Goal: Find specific page/section: Find specific page/section

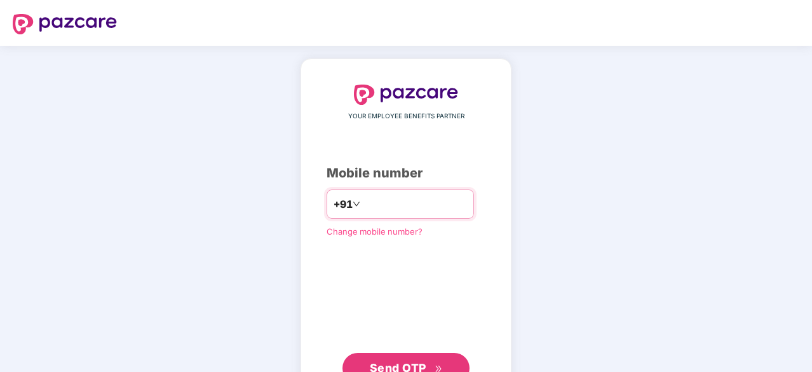
type input "**********"
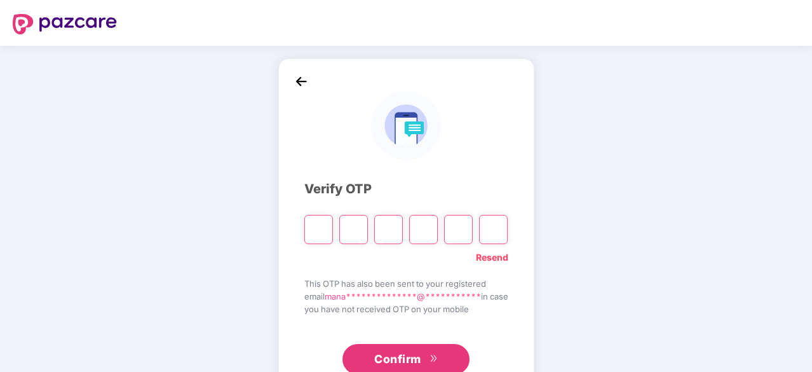
type input "*"
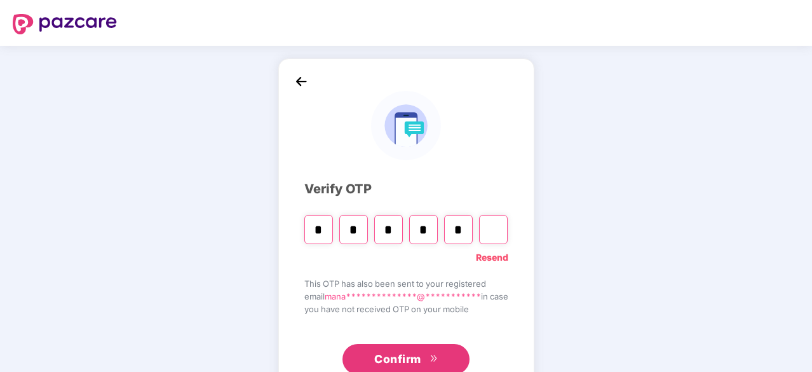
type input "*"
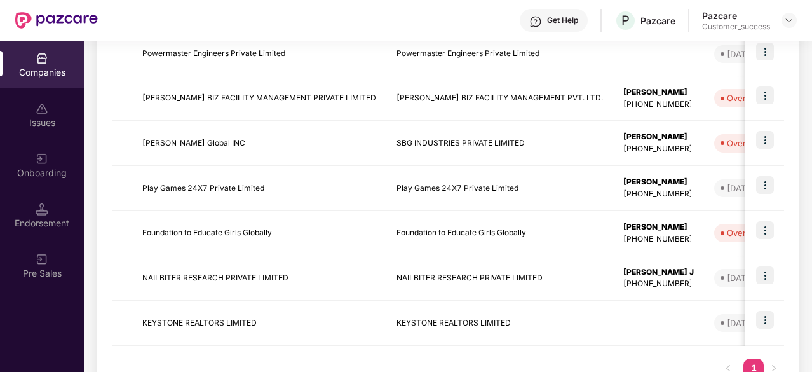
scroll to position [339, 0]
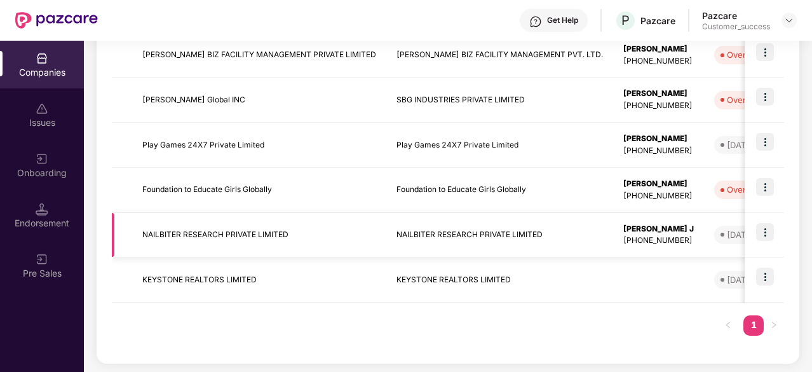
click at [271, 222] on td "NAILBITER RESEARCH PRIVATE LIMITED" at bounding box center [259, 235] width 254 height 45
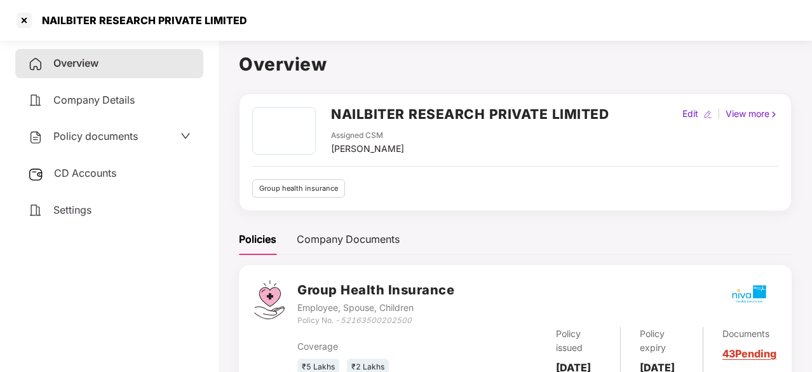
click at [125, 102] on span "Company Details" at bounding box center [93, 99] width 81 height 13
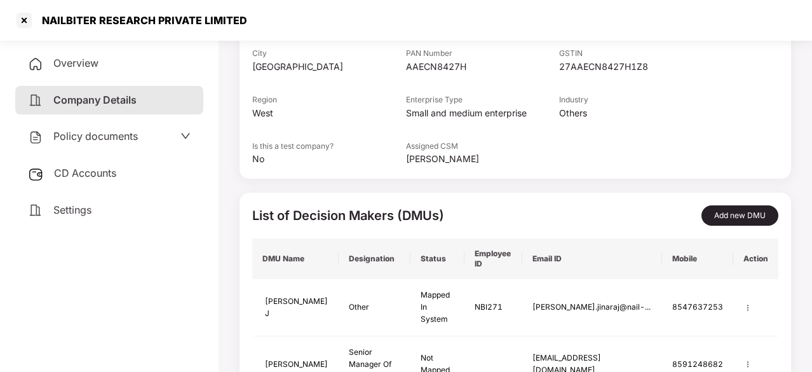
scroll to position [259, 0]
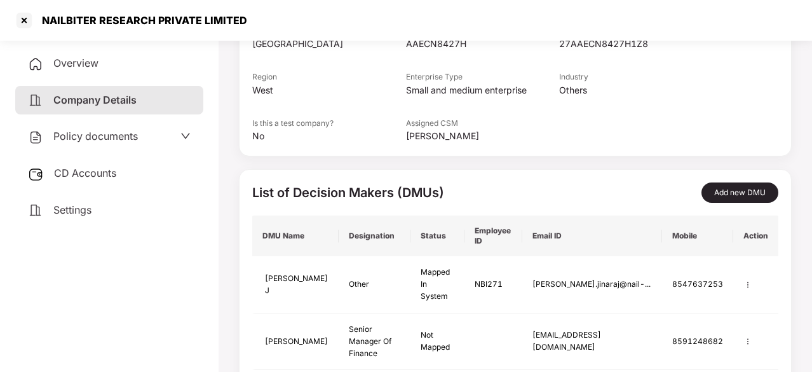
click at [128, 140] on span "Policy documents" at bounding box center [95, 136] width 84 height 13
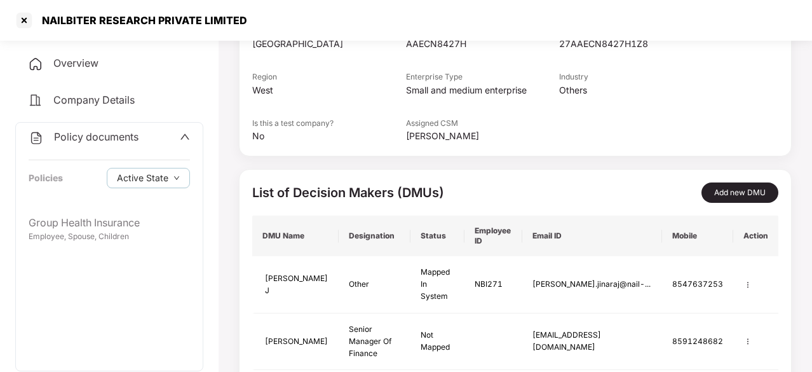
click at [180, 131] on icon "up" at bounding box center [185, 136] width 10 height 10
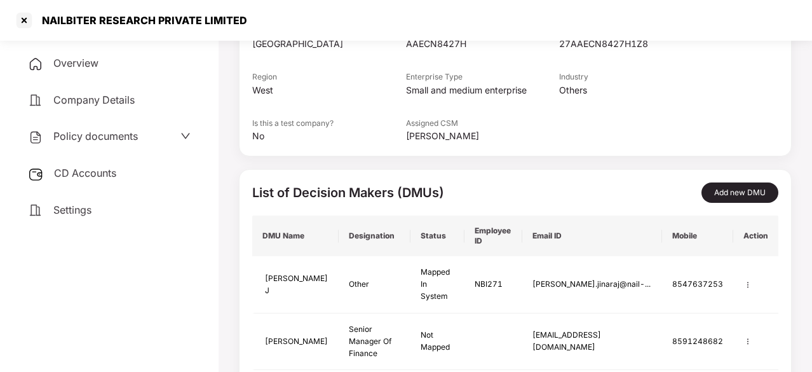
click at [132, 164] on div "CD Accounts" at bounding box center [109, 173] width 188 height 29
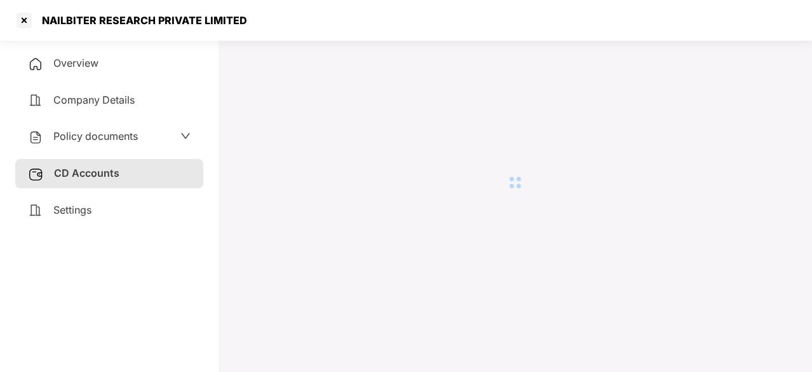
scroll to position [35, 0]
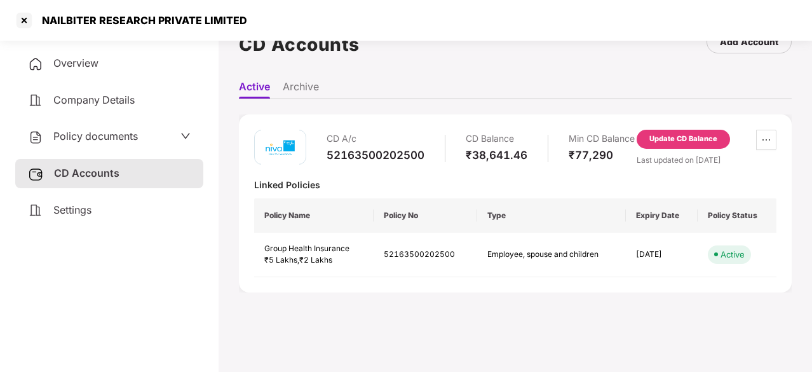
click at [70, 221] on div "Settings" at bounding box center [109, 210] width 188 height 29
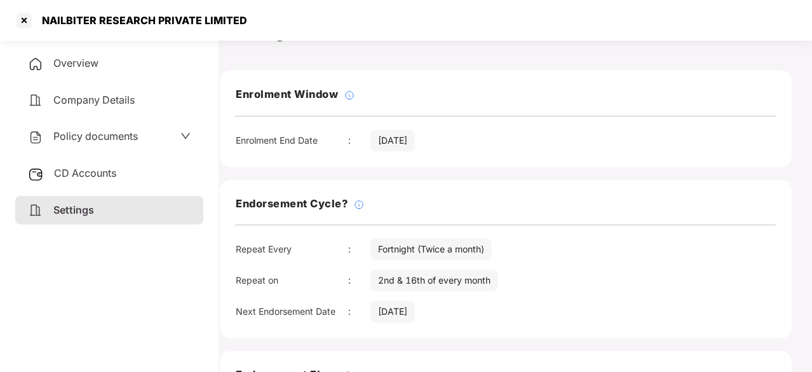
scroll to position [0, 19]
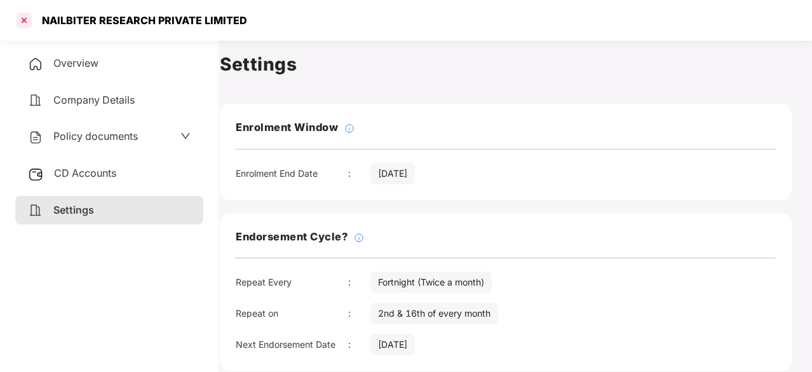
click at [29, 23] on div at bounding box center [24, 20] width 20 height 20
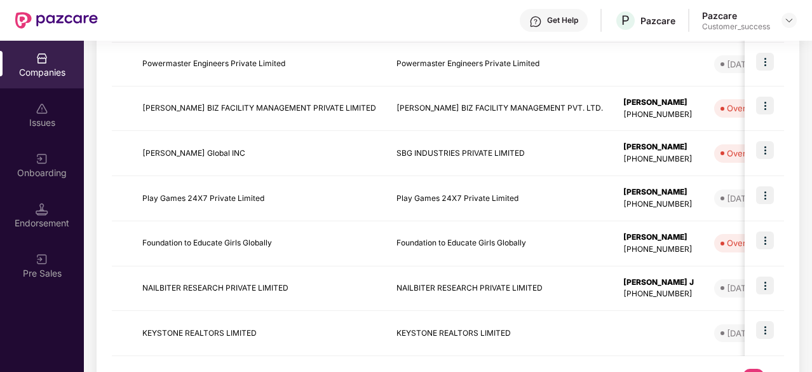
scroll to position [339, 0]
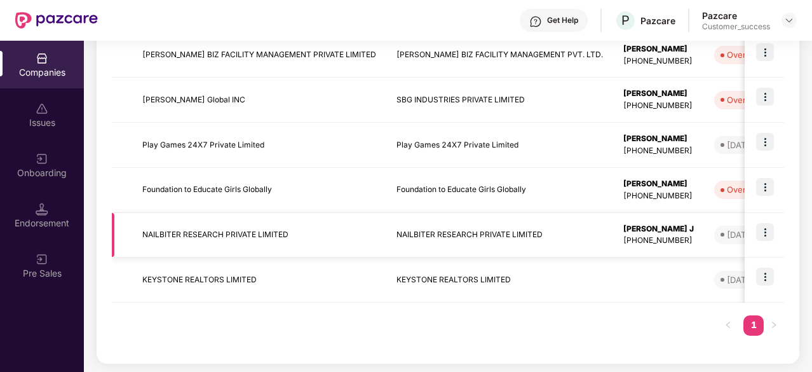
click at [765, 232] on img at bounding box center [765, 232] width 18 height 18
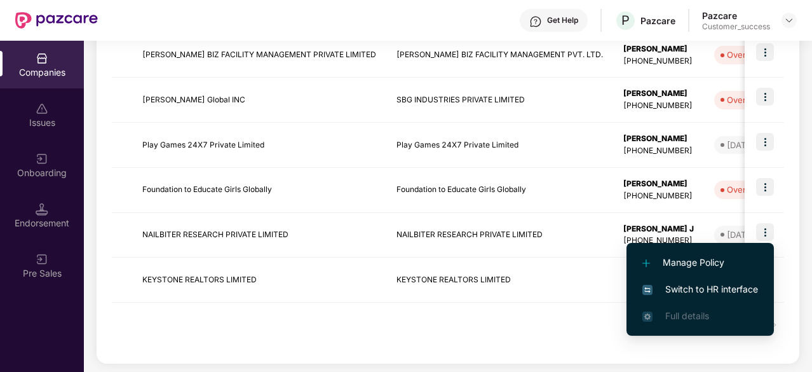
click at [701, 283] on span "Switch to HR interface" at bounding box center [700, 289] width 116 height 14
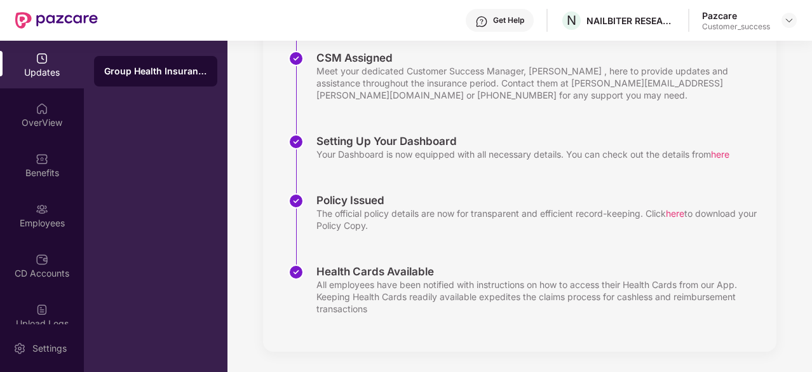
scroll to position [352, 0]
click at [30, 114] on div "OverView" at bounding box center [42, 115] width 84 height 48
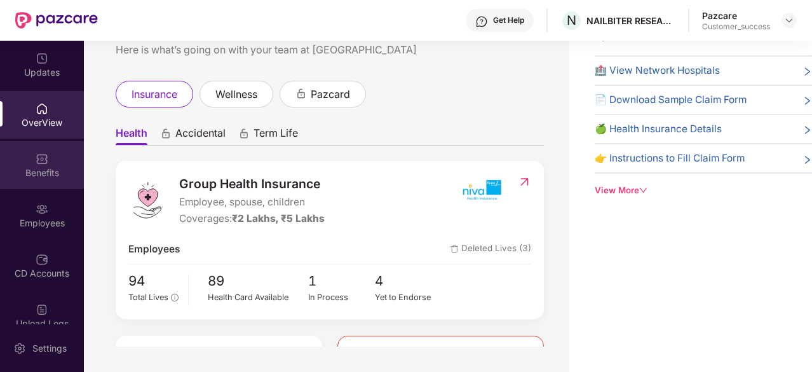
click at [30, 180] on div "Benefits" at bounding box center [42, 165] width 84 height 48
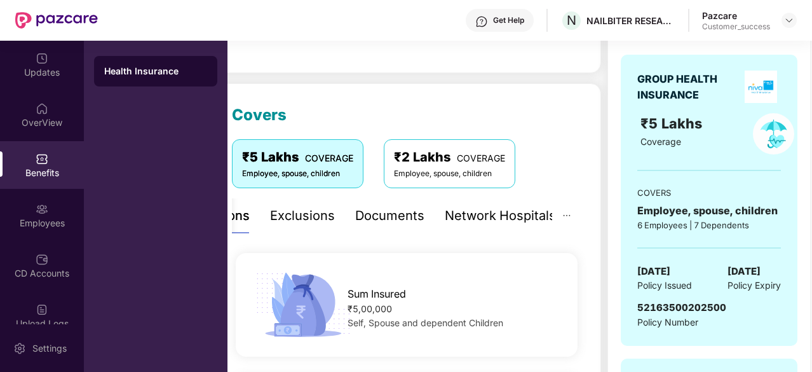
scroll to position [127, 0]
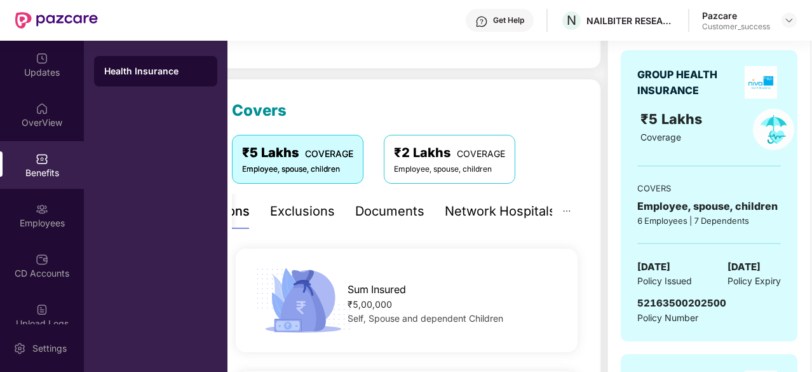
click at [407, 208] on div "Documents" at bounding box center [389, 211] width 69 height 20
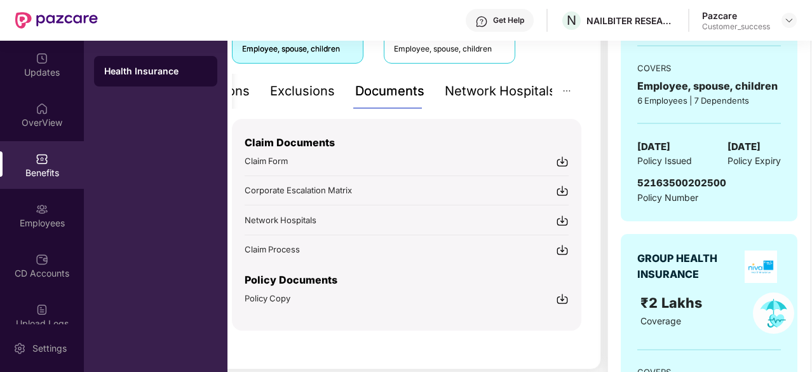
scroll to position [253, 0]
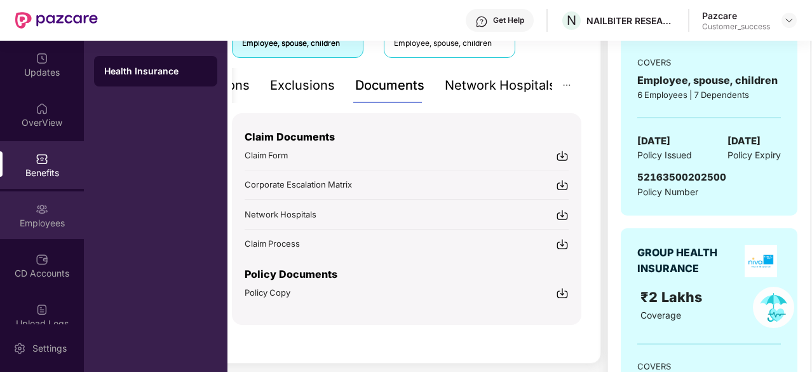
click at [32, 218] on div "Employees" at bounding box center [42, 223] width 84 height 13
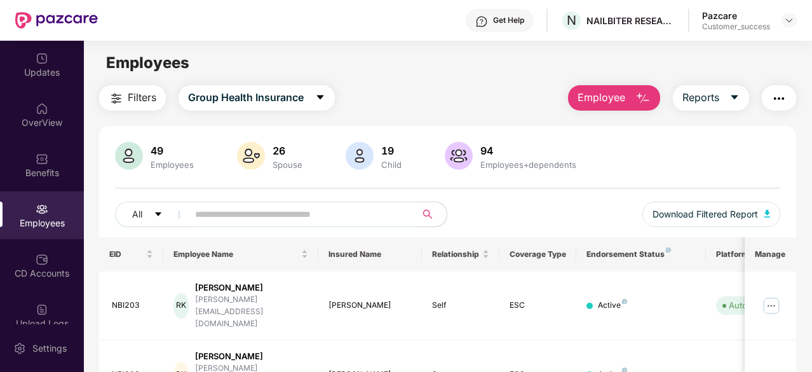
click at [314, 213] on input "text" at bounding box center [297, 214] width 204 height 19
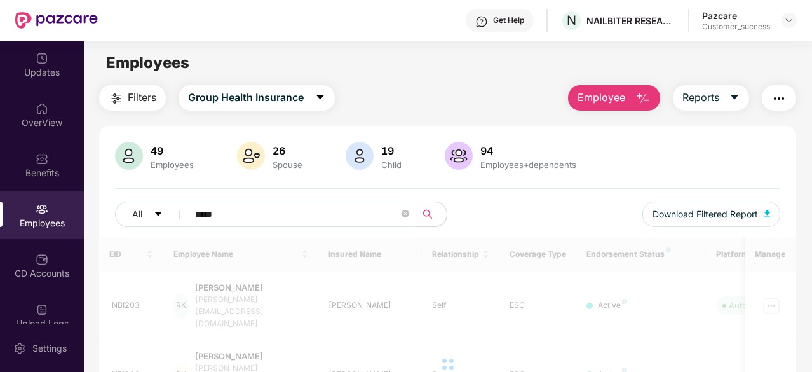
type input "*****"
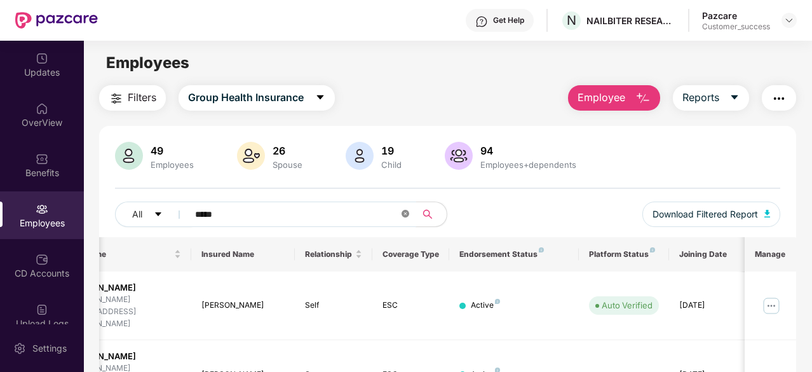
click at [405, 214] on icon "close-circle" at bounding box center [405, 214] width 8 height 8
type input "*****"
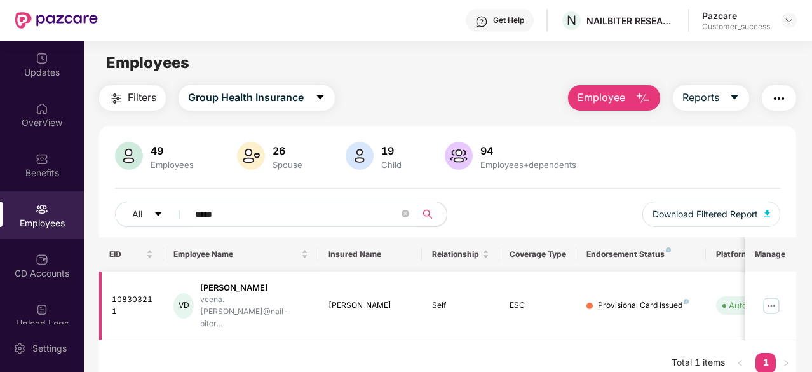
scroll to position [0, 127]
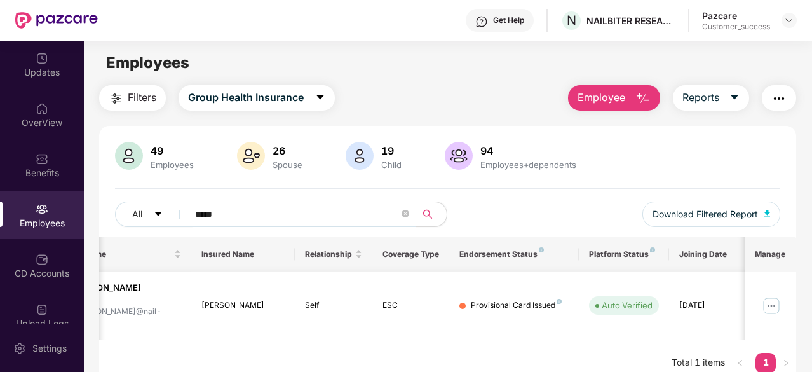
click at [775, 298] on img at bounding box center [771, 305] width 20 height 20
click at [622, 320] on div "EID Employee Name Insured Name Relationship Coverage Type Endorsement Status Pl…" at bounding box center [447, 311] width 697 height 149
click at [403, 213] on icon "close-circle" at bounding box center [405, 214] width 8 height 8
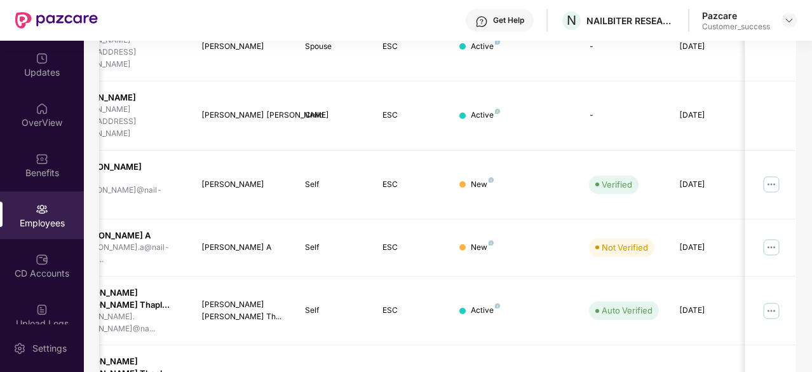
scroll to position [427, 0]
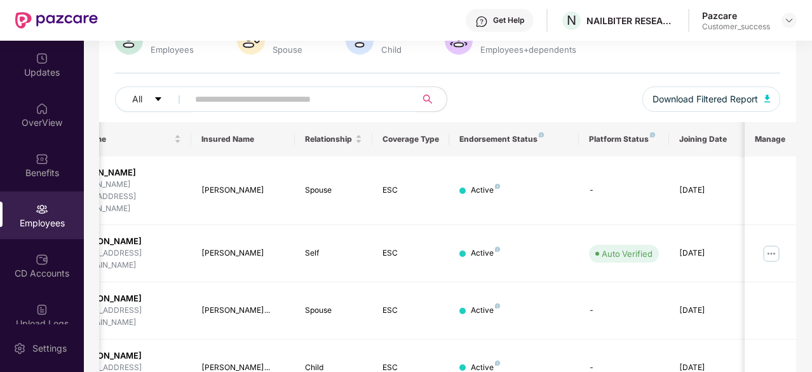
scroll to position [300, 0]
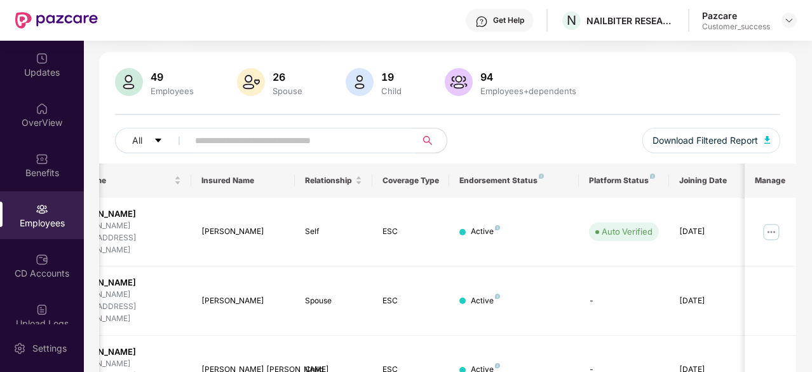
scroll to position [0, 0]
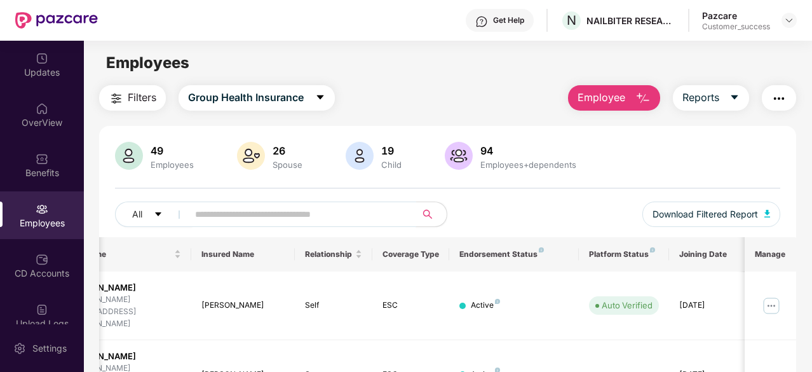
click at [201, 210] on input "text" at bounding box center [297, 214] width 204 height 19
paste input "**********"
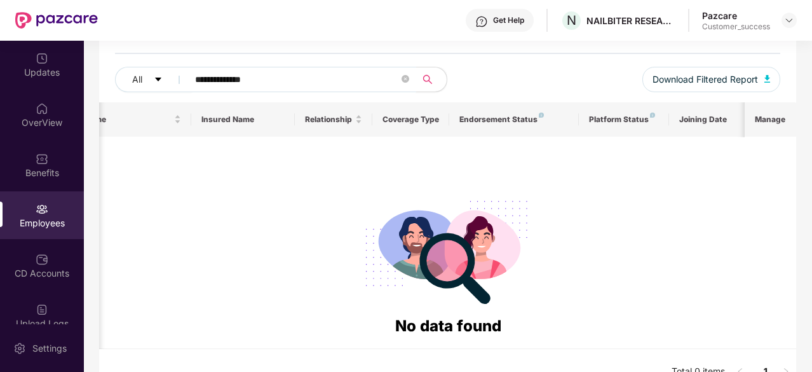
scroll to position [135, 0]
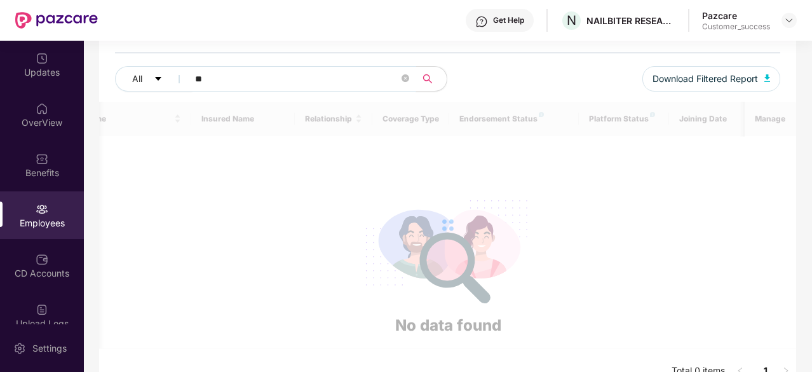
type input "*"
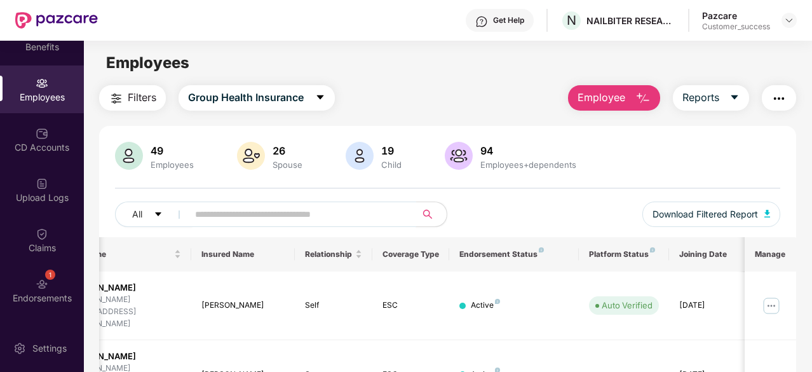
scroll to position [168, 0]
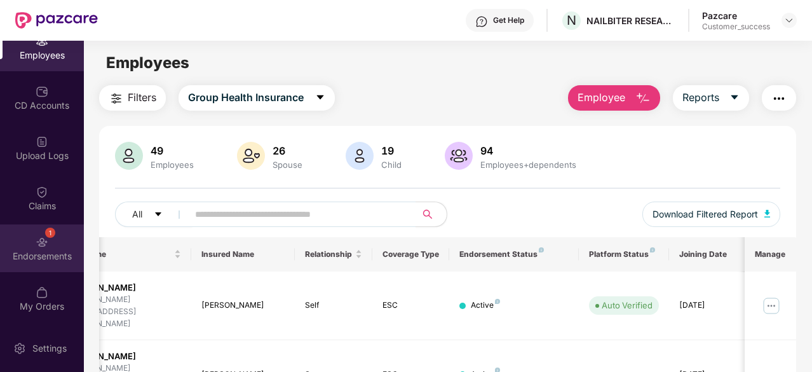
click at [55, 232] on div "1 Endorsements" at bounding box center [42, 248] width 84 height 48
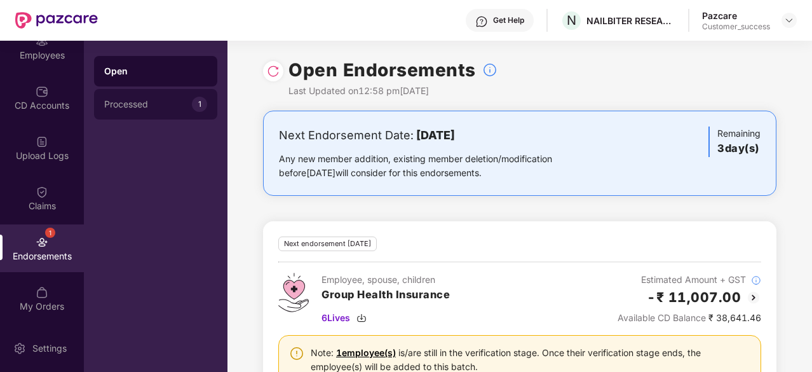
click at [142, 102] on div "Processed" at bounding box center [148, 104] width 88 height 10
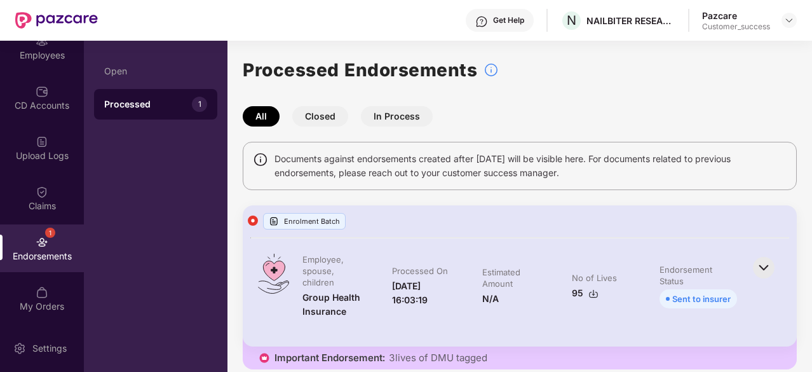
scroll to position [11, 0]
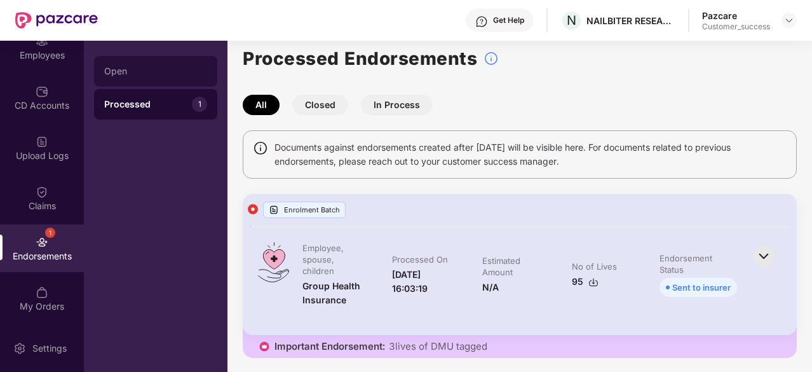
click at [159, 71] on div "Open" at bounding box center [155, 71] width 103 height 10
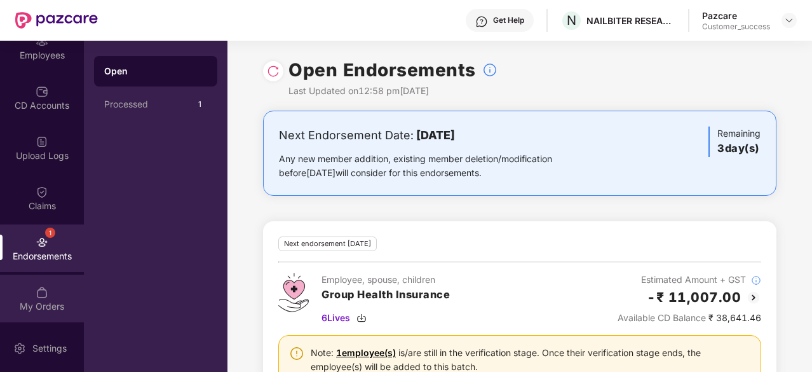
click at [47, 294] on div "My Orders" at bounding box center [42, 298] width 84 height 48
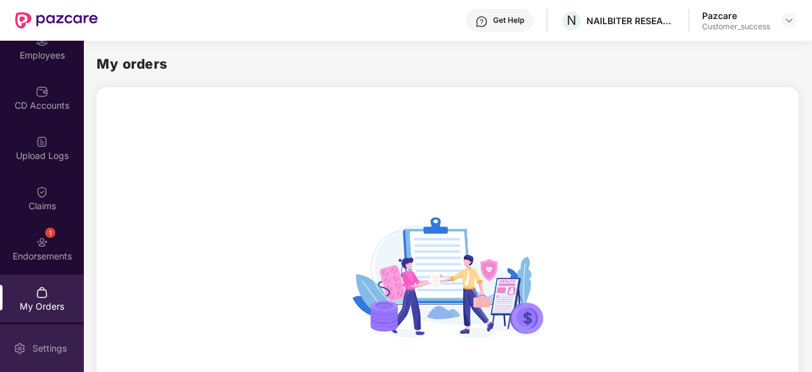
click at [33, 351] on div "Settings" at bounding box center [50, 348] width 42 height 13
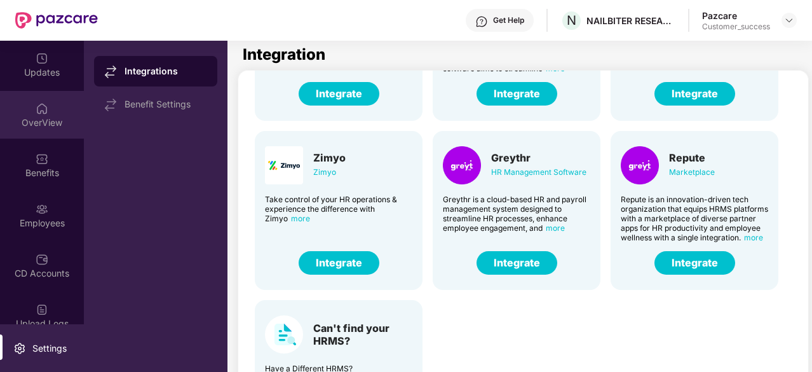
click at [44, 123] on div "OverView" at bounding box center [42, 122] width 84 height 13
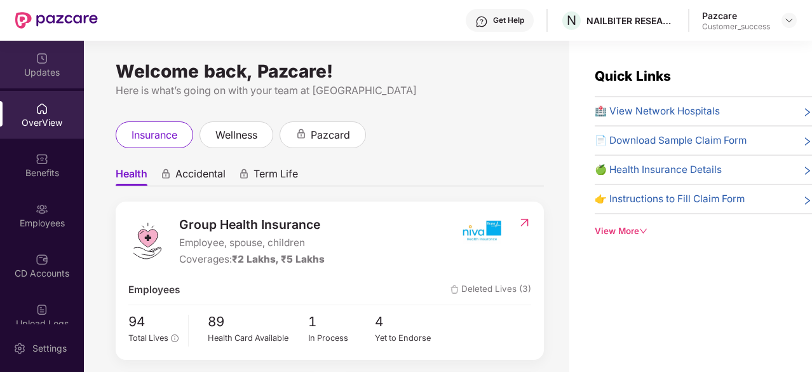
click at [35, 69] on div "Updates" at bounding box center [42, 72] width 84 height 13
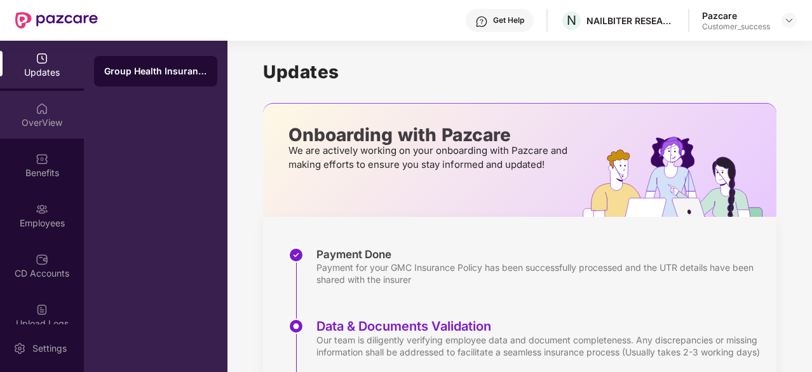
click at [47, 92] on div "OverView" at bounding box center [42, 115] width 84 height 48
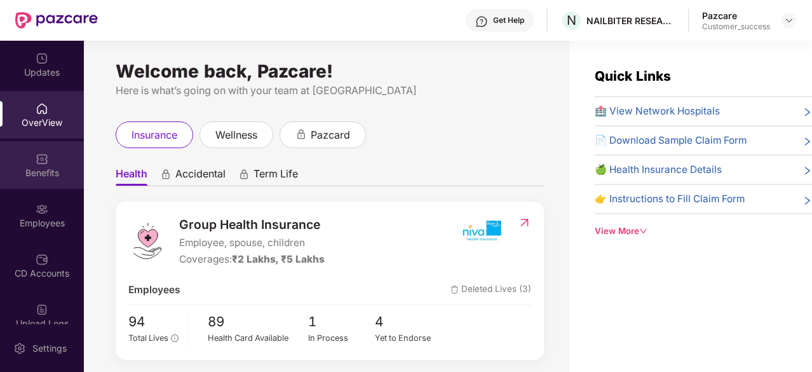
click at [44, 161] on img at bounding box center [42, 158] width 13 height 13
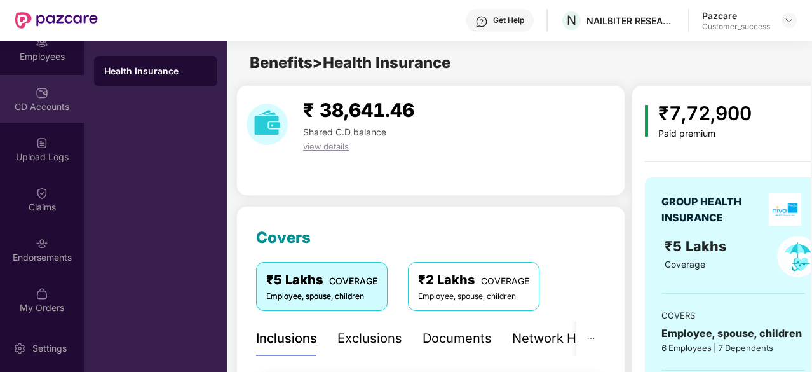
scroll to position [168, 0]
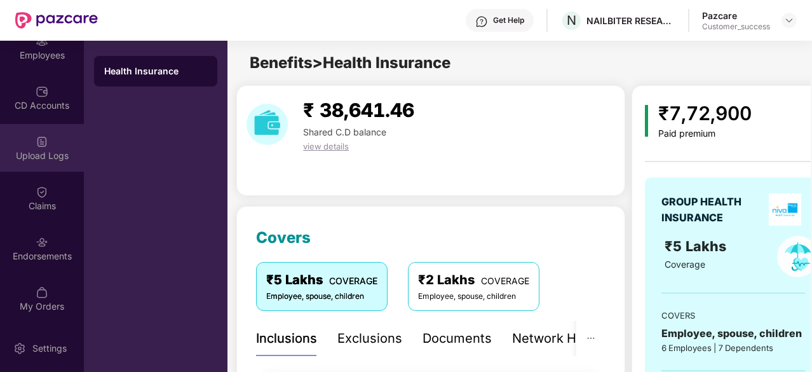
click at [36, 147] on div "Upload Logs" at bounding box center [42, 148] width 84 height 48
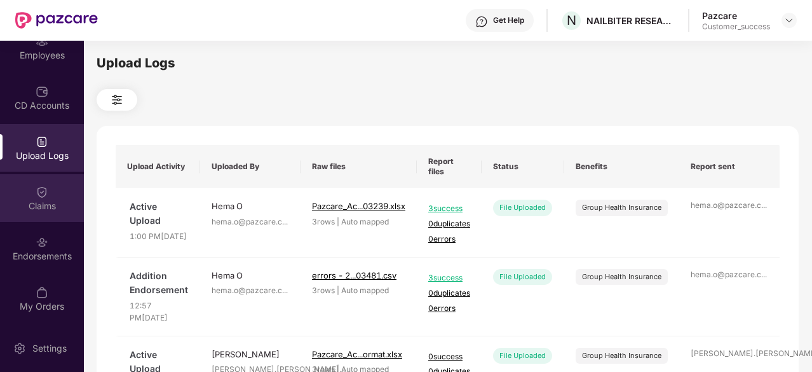
click at [39, 198] on div "Claims" at bounding box center [42, 198] width 84 height 48
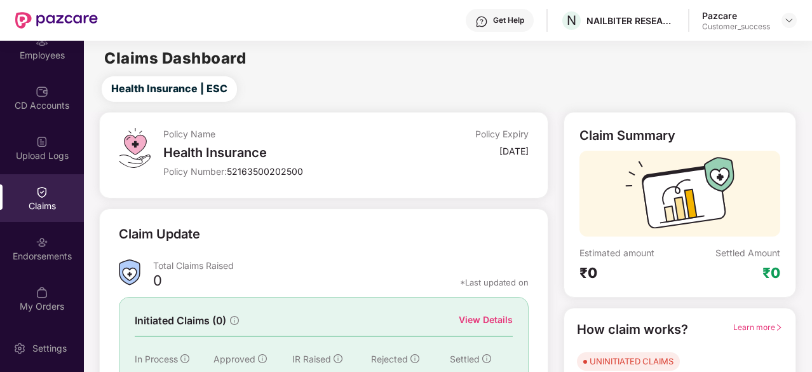
click at [41, 134] on div at bounding box center [42, 140] width 13 height 13
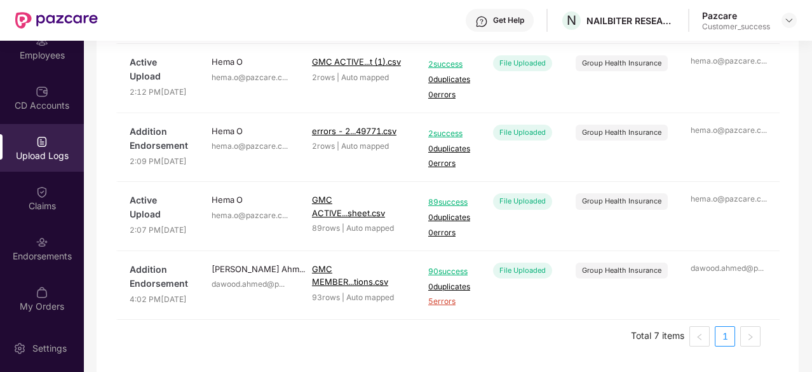
scroll to position [457, 0]
click at [441, 302] on span "5 errors" at bounding box center [449, 301] width 42 height 12
click at [58, 203] on div "Claims" at bounding box center [42, 205] width 84 height 13
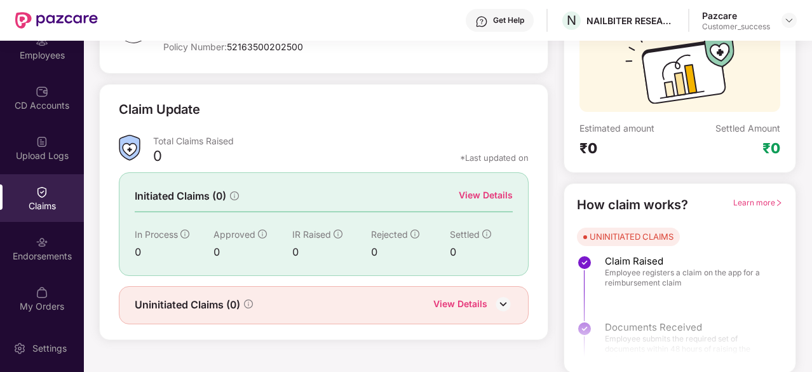
scroll to position [0, 0]
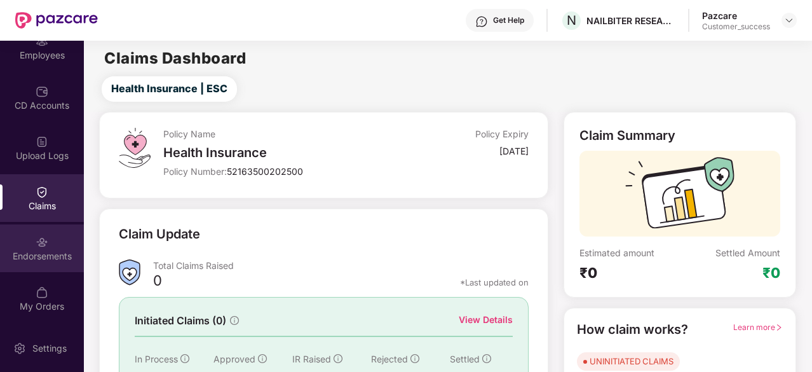
click at [39, 253] on div "Endorsements" at bounding box center [42, 256] width 84 height 13
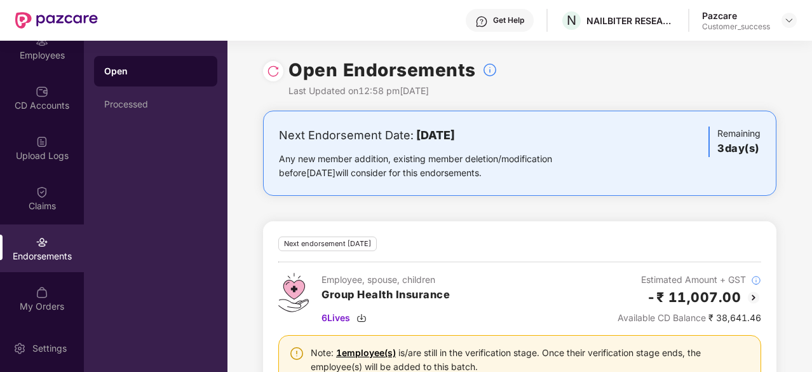
scroll to position [51, 0]
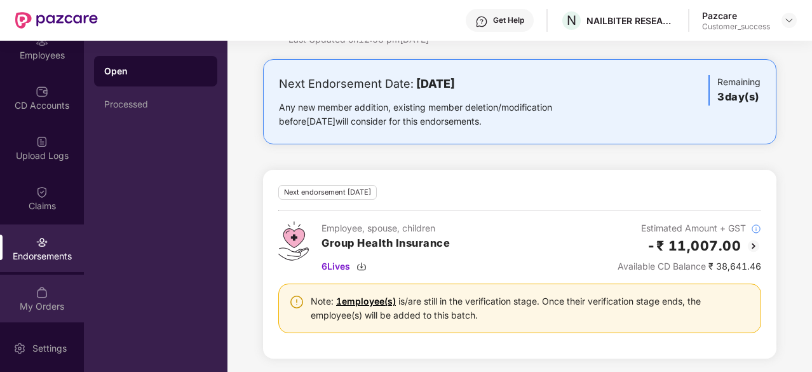
click at [27, 308] on div "My Orders" at bounding box center [42, 306] width 84 height 13
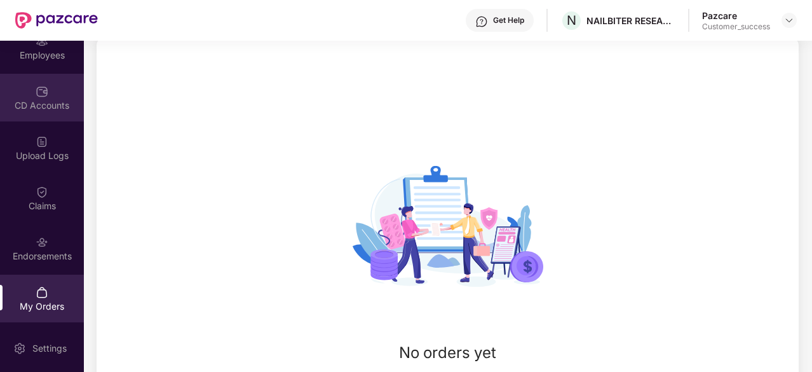
scroll to position [0, 0]
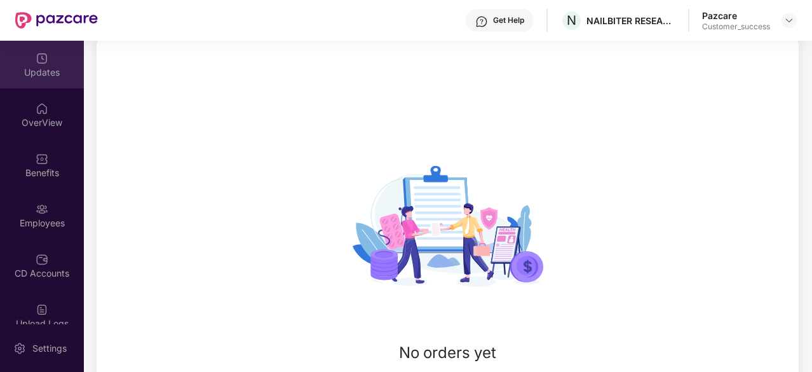
click at [33, 76] on div "Updates" at bounding box center [42, 72] width 84 height 13
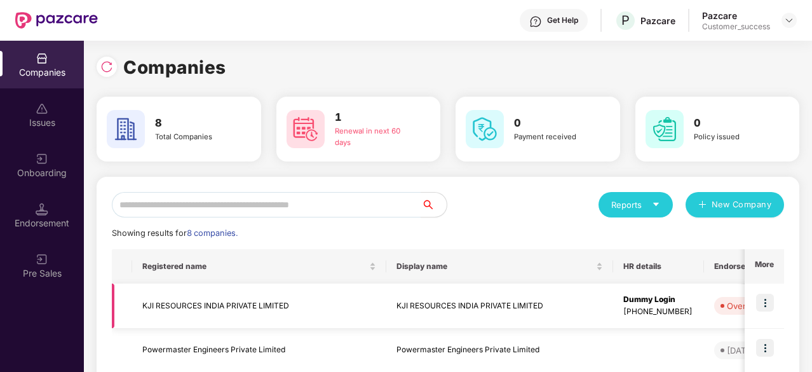
scroll to position [339, 0]
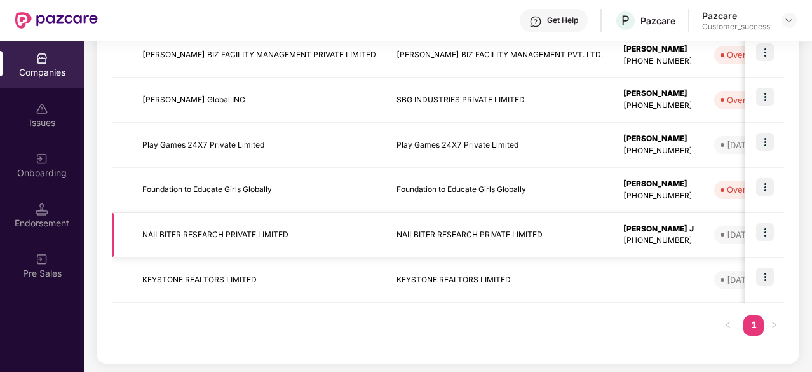
click at [258, 238] on td "NAILBITER RESEARCH PRIVATE LIMITED" at bounding box center [259, 235] width 254 height 45
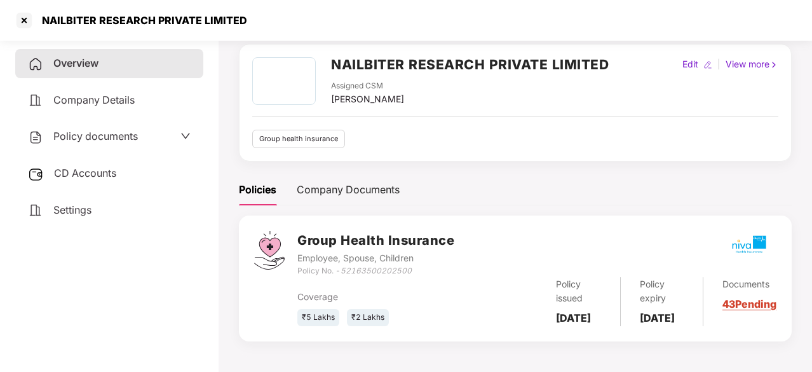
scroll to position [64, 0]
click at [123, 101] on span "Company Details" at bounding box center [93, 99] width 81 height 13
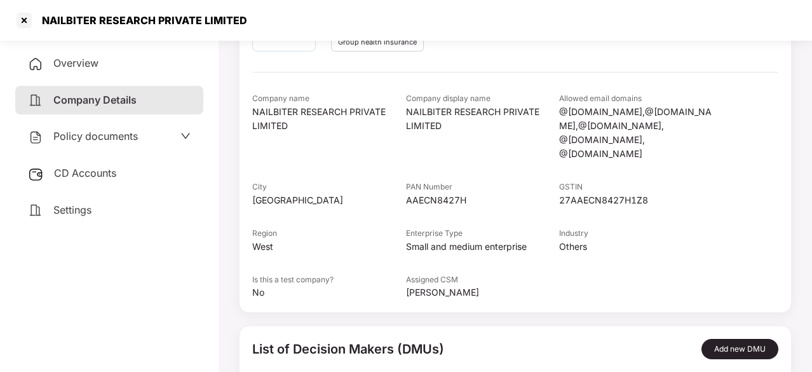
scroll to position [105, 0]
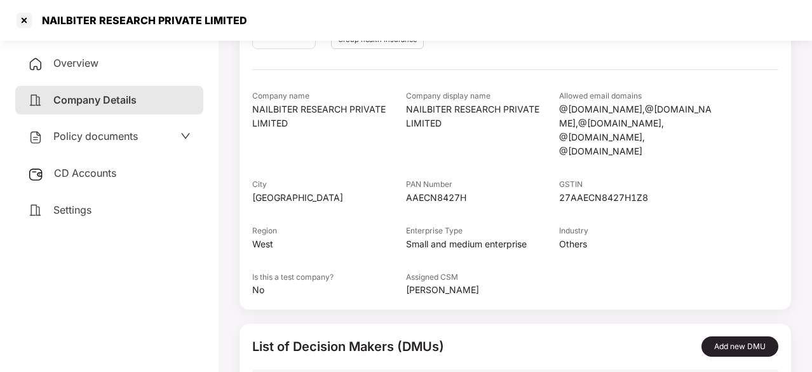
click at [145, 202] on div "Settings" at bounding box center [109, 210] width 188 height 29
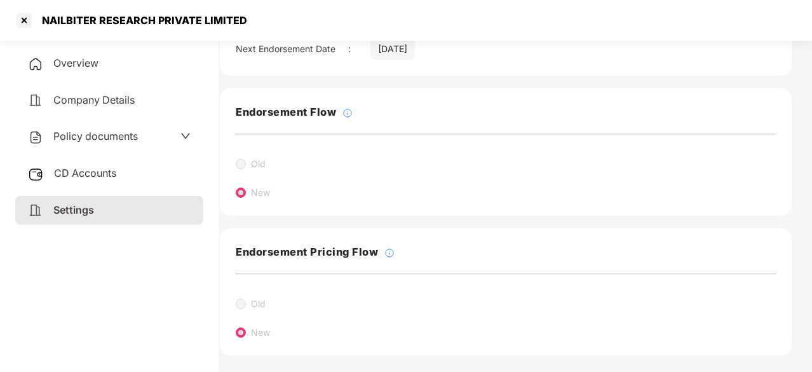
scroll to position [303, 19]
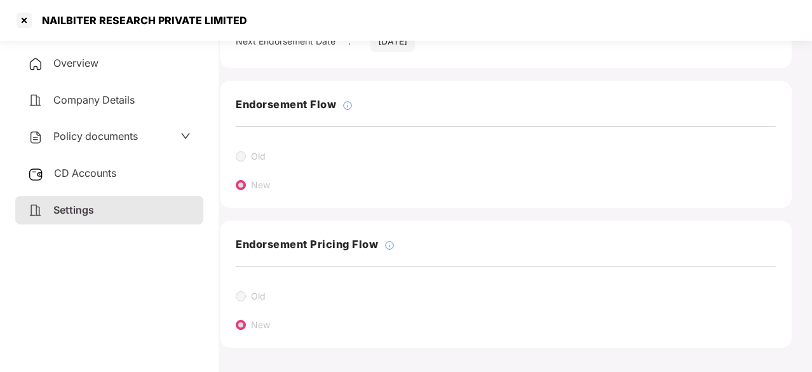
click at [132, 130] on span "Policy documents" at bounding box center [95, 136] width 84 height 13
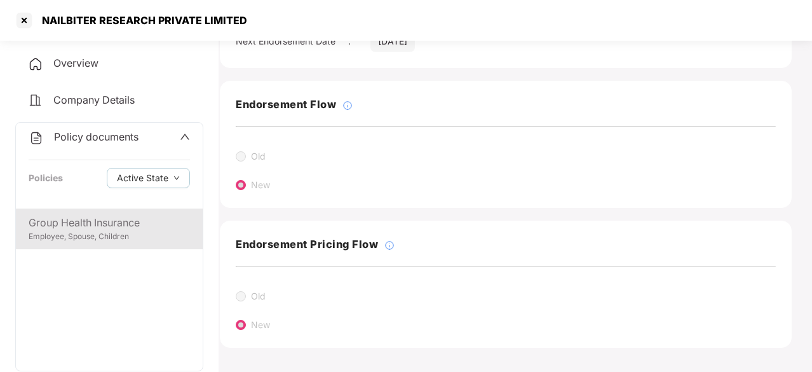
click at [105, 243] on div "Group Health Insurance Employee, Spouse, Children" at bounding box center [109, 228] width 187 height 41
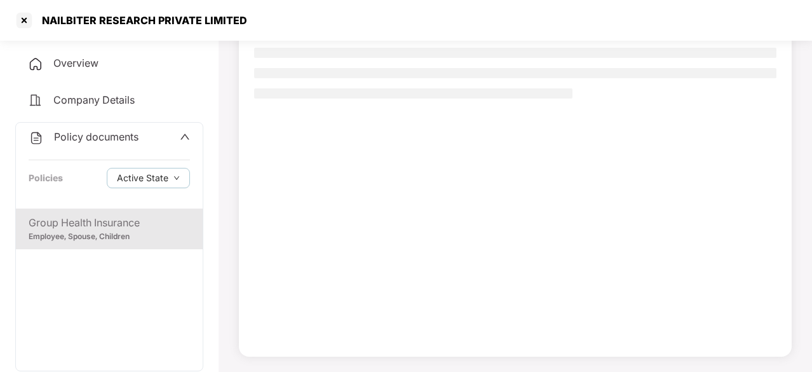
scroll to position [121, 0]
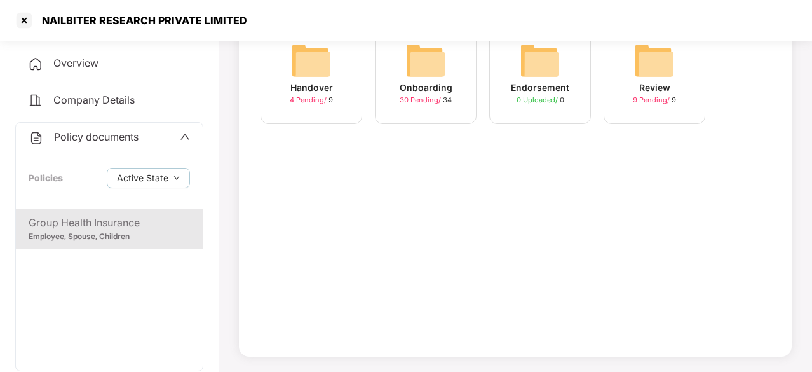
click at [414, 102] on span "30 Pending /" at bounding box center [421, 99] width 43 height 9
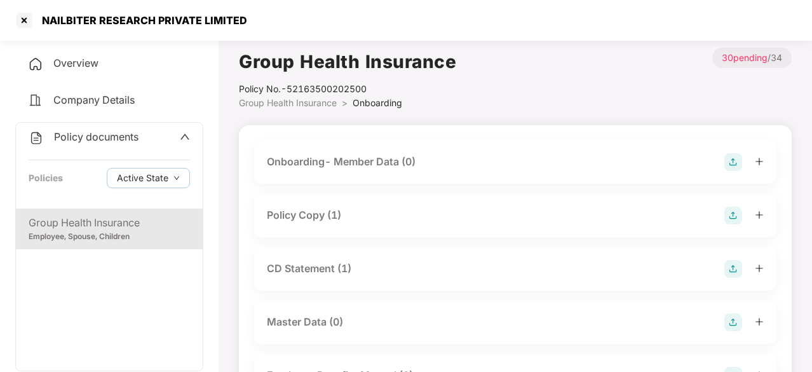
scroll to position [0, 0]
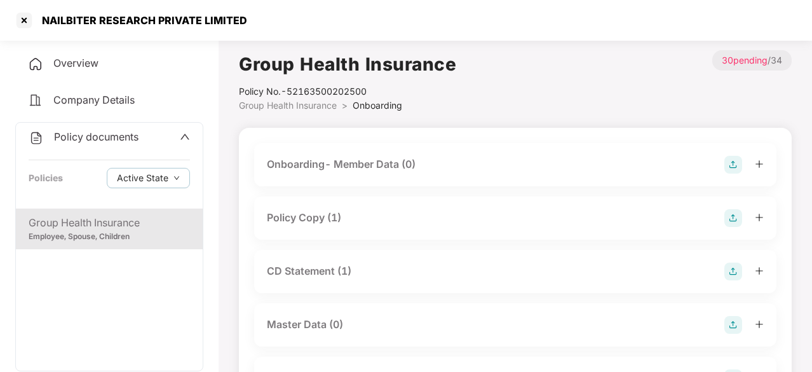
click at [318, 214] on div "Policy Copy (1)" at bounding box center [304, 218] width 74 height 16
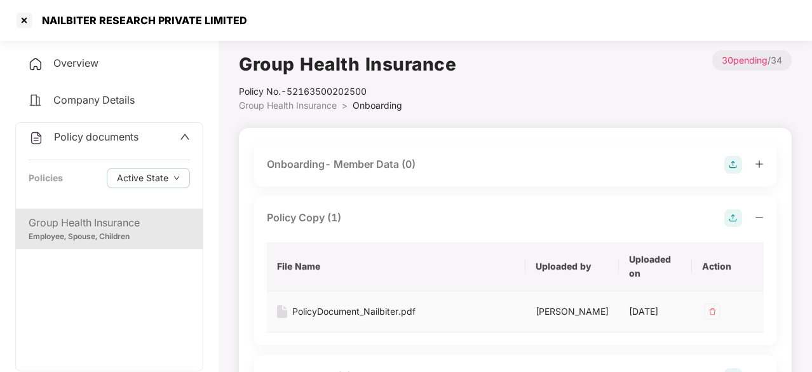
click at [346, 311] on div "PolicyDocument_Nailbiter.pdf" at bounding box center [353, 311] width 123 height 14
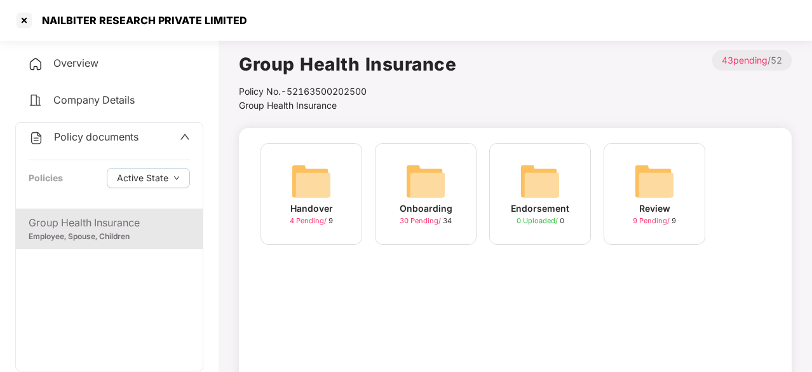
click at [79, 57] on span "Overview" at bounding box center [75, 63] width 45 height 13
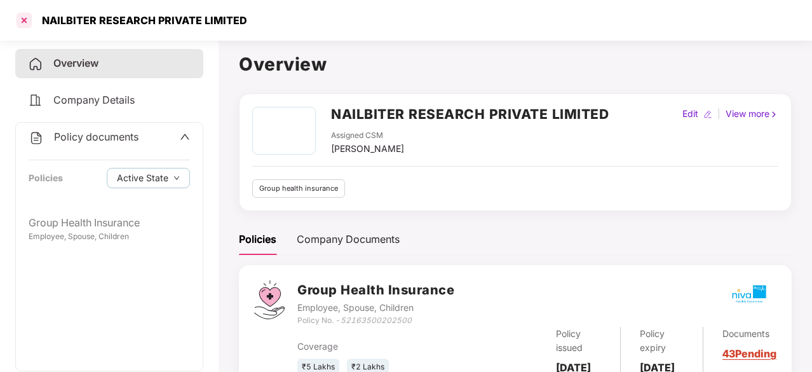
drag, startPoint x: 36, startPoint y: 32, endPoint x: 25, endPoint y: 22, distance: 14.8
click at [25, 22] on div "NAILBITER RESEARCH PRIVATE LIMITED" at bounding box center [406, 20] width 812 height 41
click at [25, 22] on div at bounding box center [24, 20] width 20 height 20
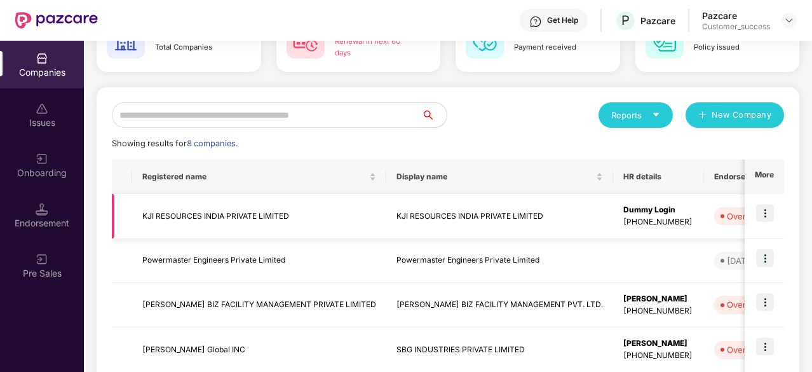
scroll to position [92, 0]
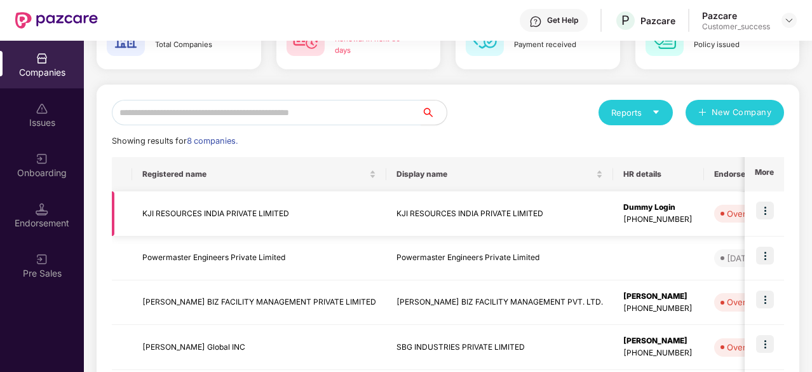
click at [306, 215] on td "KJI RESOURCES INDIA PRIVATE LIMITED" at bounding box center [259, 213] width 254 height 45
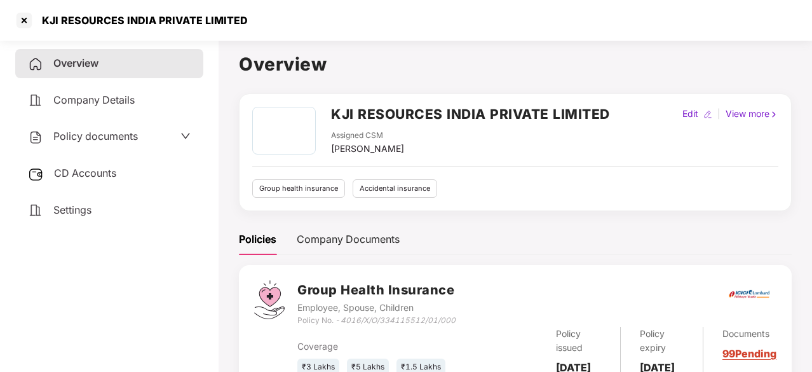
click at [111, 104] on span "Company Details" at bounding box center [93, 99] width 81 height 13
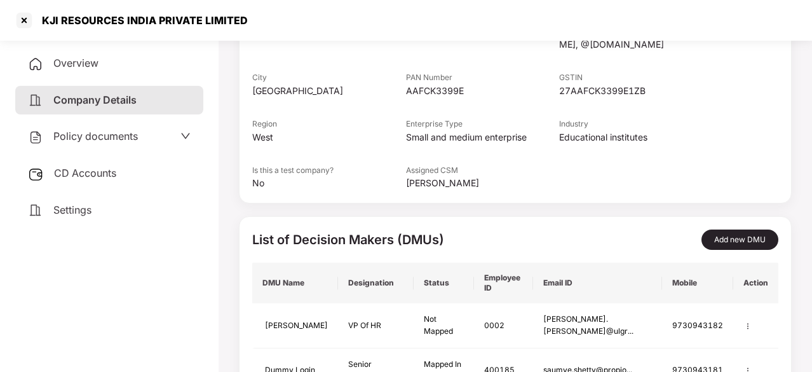
scroll to position [273, 0]
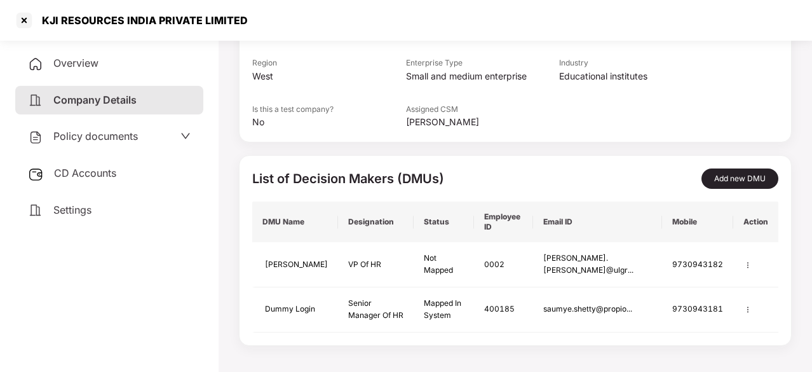
click at [172, 124] on div "Policy documents" at bounding box center [109, 136] width 188 height 29
click at [155, 149] on div "Policy documents" at bounding box center [109, 136] width 188 height 29
click at [180, 131] on icon "down" at bounding box center [185, 136] width 10 height 10
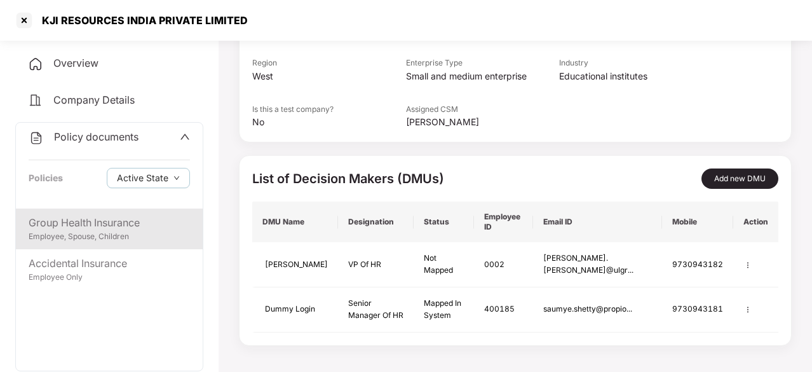
click at [151, 225] on div "Group Health Insurance" at bounding box center [109, 223] width 161 height 16
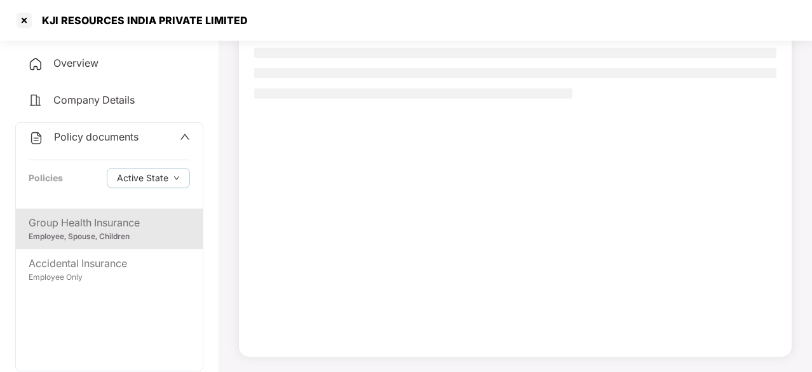
scroll to position [121, 0]
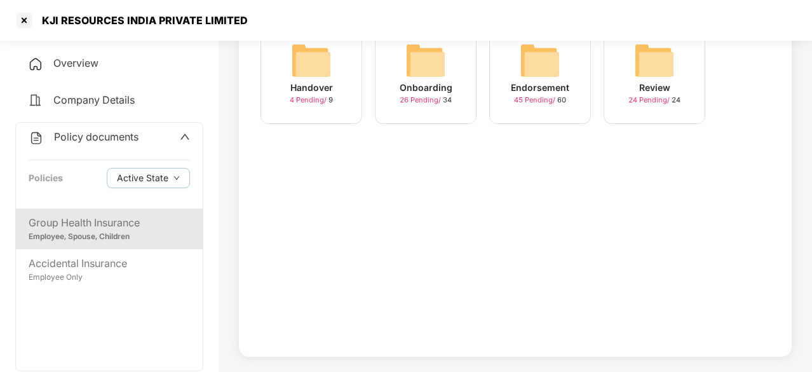
click at [434, 74] on img at bounding box center [425, 60] width 41 height 41
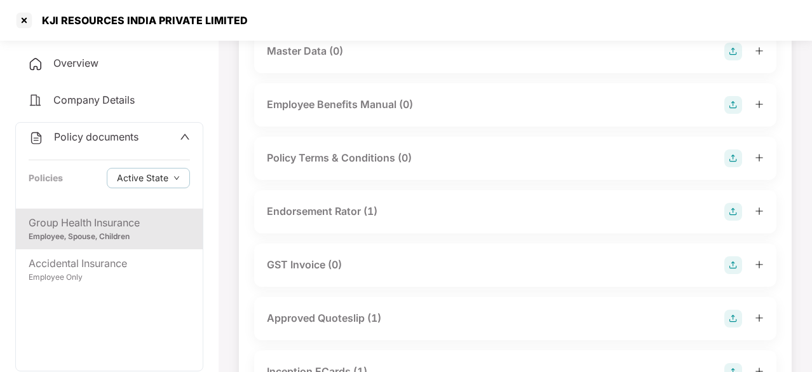
scroll to position [0, 0]
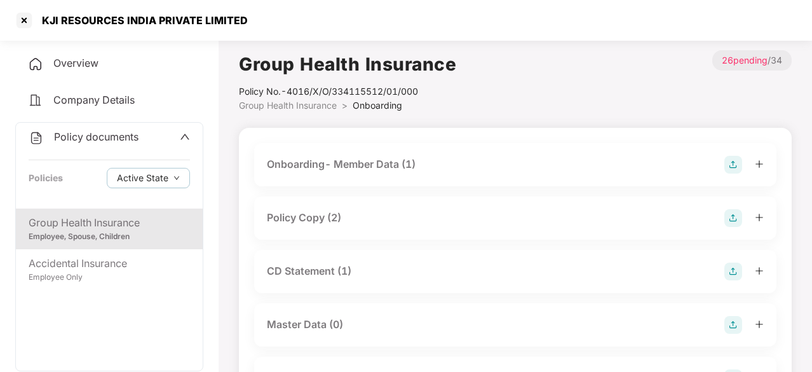
click at [333, 214] on div "Policy Copy (2)" at bounding box center [304, 218] width 74 height 16
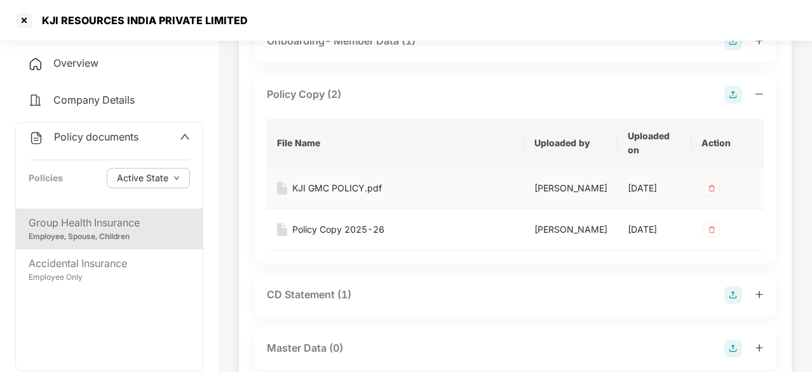
scroll to position [125, 0]
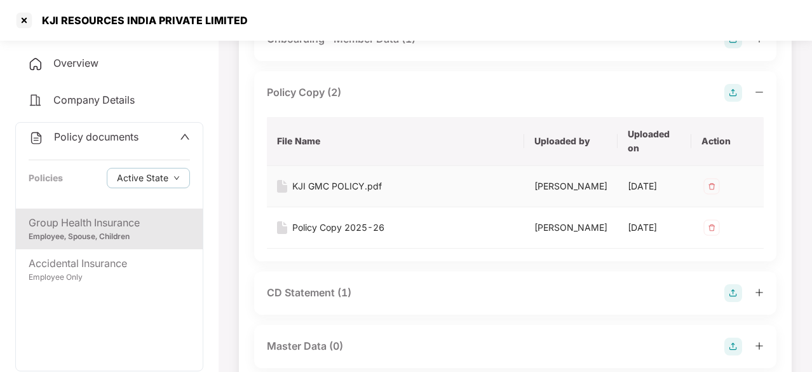
click at [442, 194] on td "KJI GMC POLICY.pdf" at bounding box center [395, 186] width 257 height 41
click at [358, 184] on div "KJI GMC POLICY.pdf" at bounding box center [337, 186] width 90 height 14
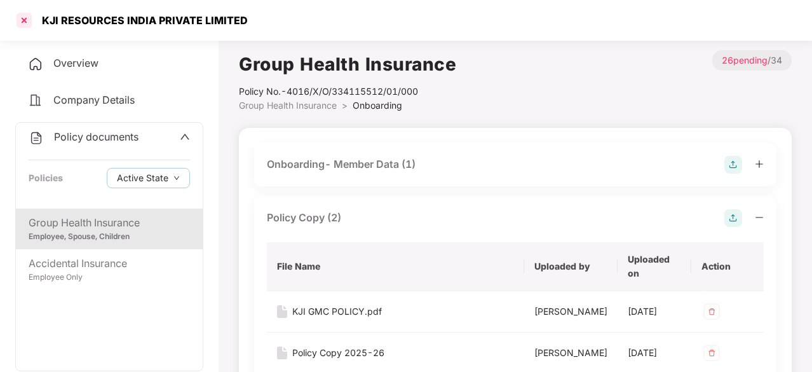
click at [30, 29] on div at bounding box center [24, 20] width 20 height 20
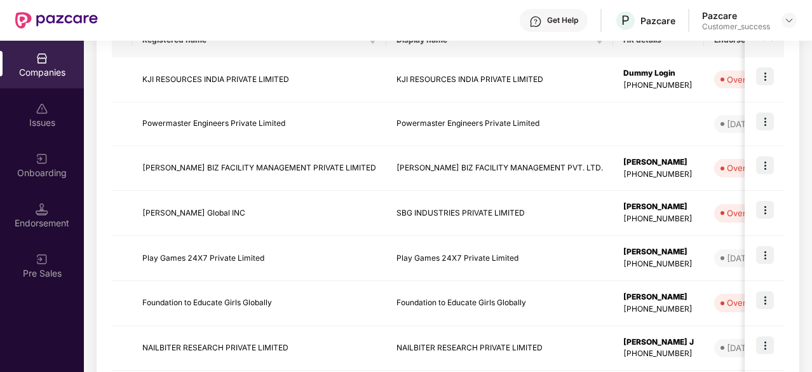
scroll to position [219, 0]
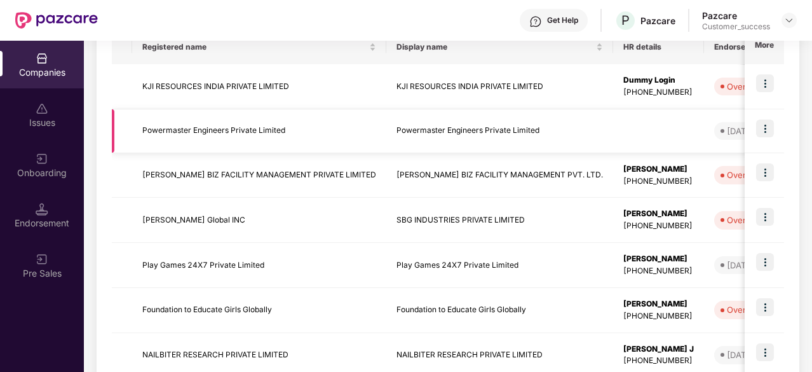
click at [333, 114] on td "Powermaster Engineers Private Limited" at bounding box center [259, 131] width 254 height 44
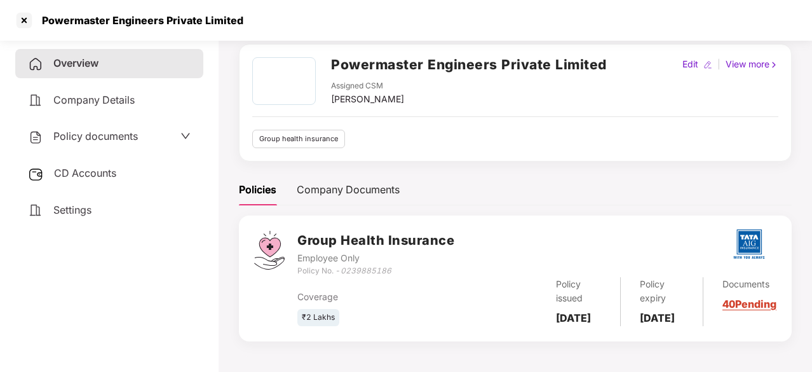
scroll to position [0, 0]
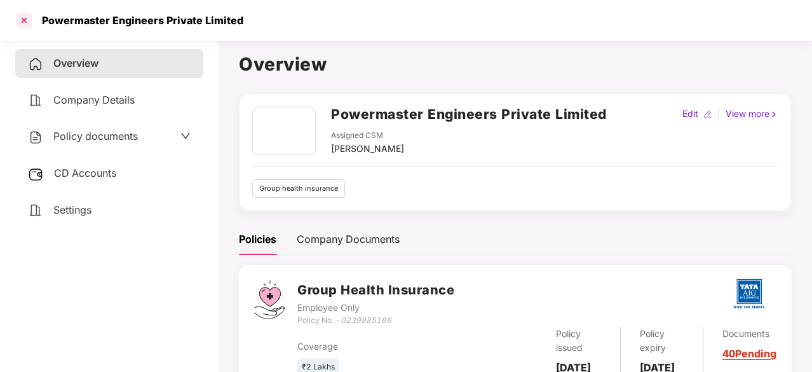
click at [30, 22] on div at bounding box center [24, 20] width 20 height 20
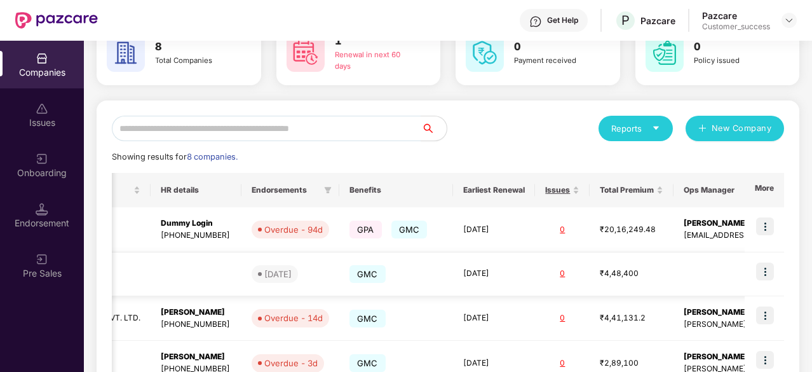
scroll to position [0, 1]
click at [770, 274] on img at bounding box center [765, 271] width 18 height 18
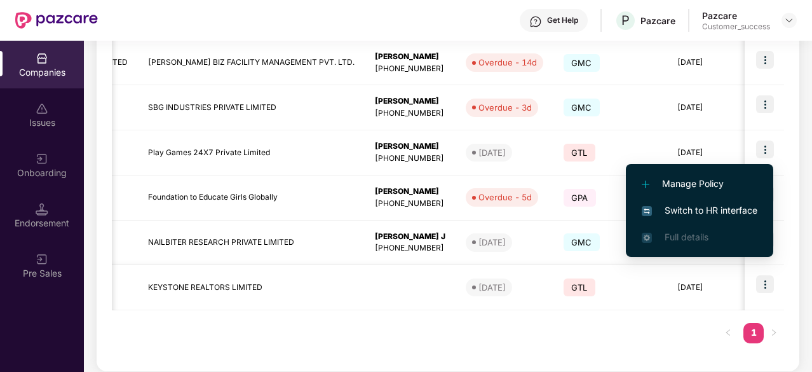
scroll to position [0, 462]
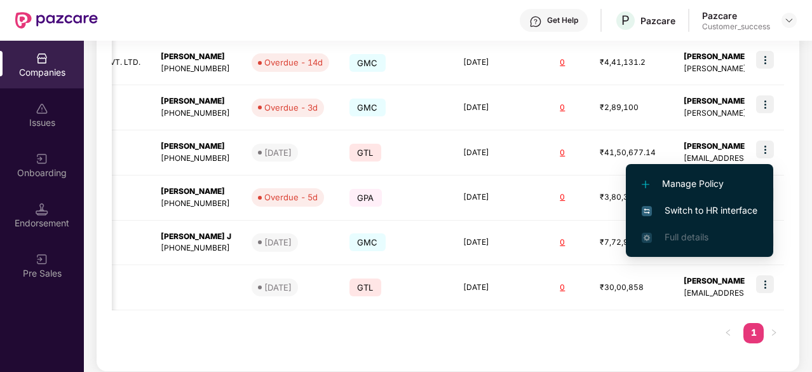
click at [743, 210] on span "Switch to HR interface" at bounding box center [700, 210] width 116 height 14
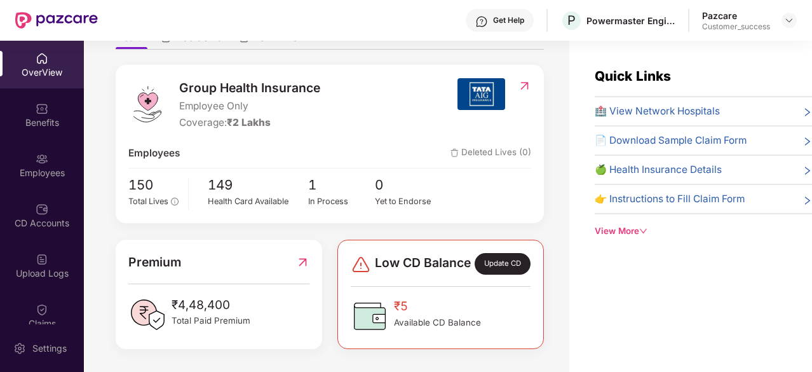
scroll to position [0, 0]
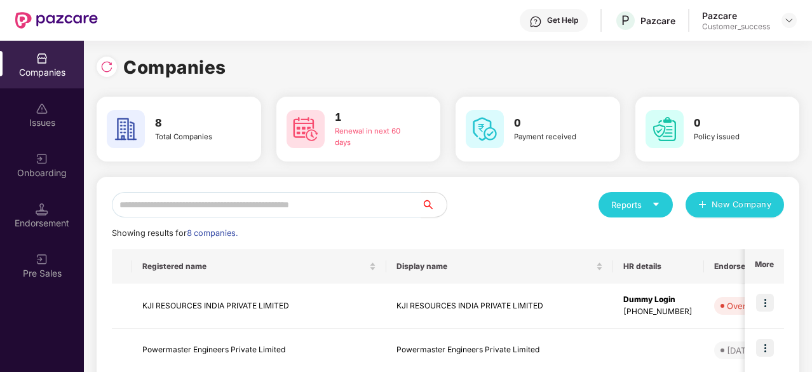
scroll to position [178, 0]
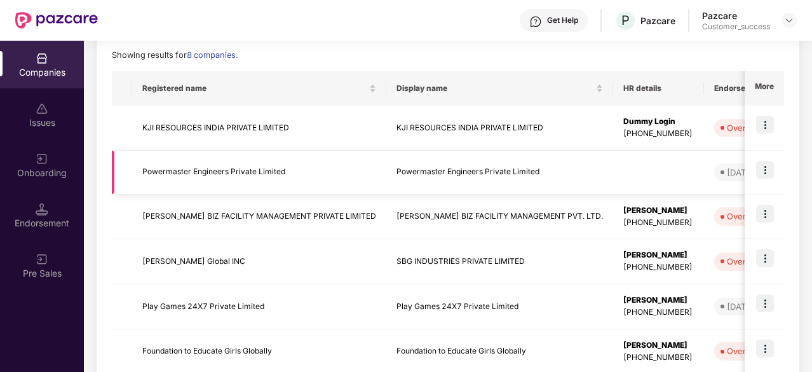
click at [766, 164] on img at bounding box center [765, 170] width 18 height 18
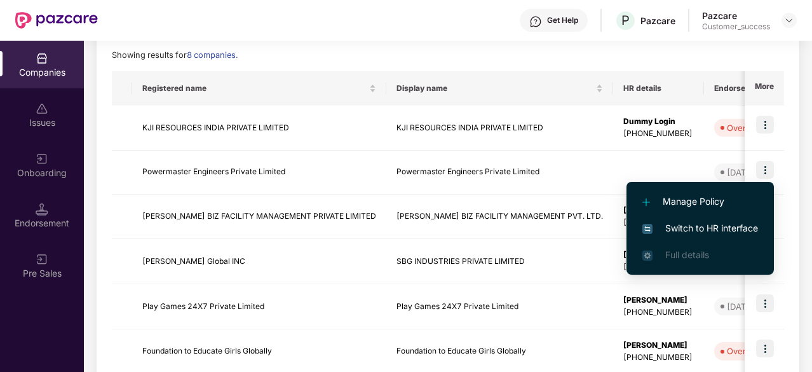
click at [697, 229] on span "Switch to HR interface" at bounding box center [700, 228] width 116 height 14
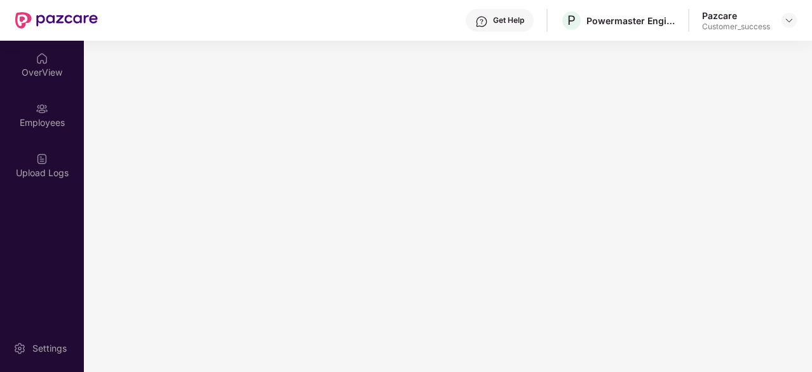
scroll to position [0, 0]
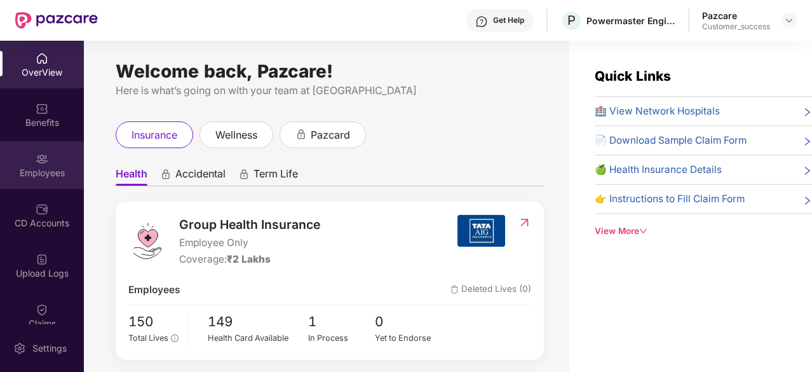
click at [37, 175] on div "Employees" at bounding box center [42, 172] width 84 height 13
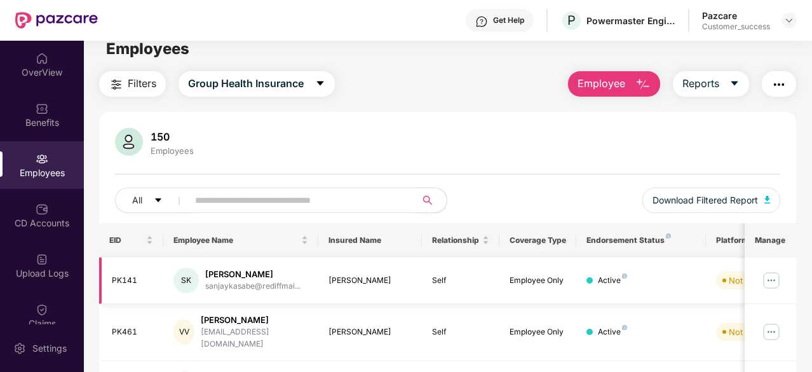
scroll to position [6, 0]
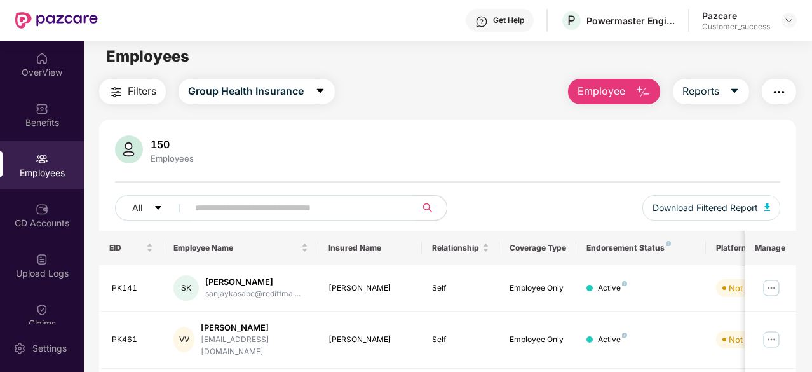
click at [779, 101] on button "button" at bounding box center [779, 91] width 34 height 25
click at [546, 137] on div "150 Employees" at bounding box center [447, 150] width 665 height 30
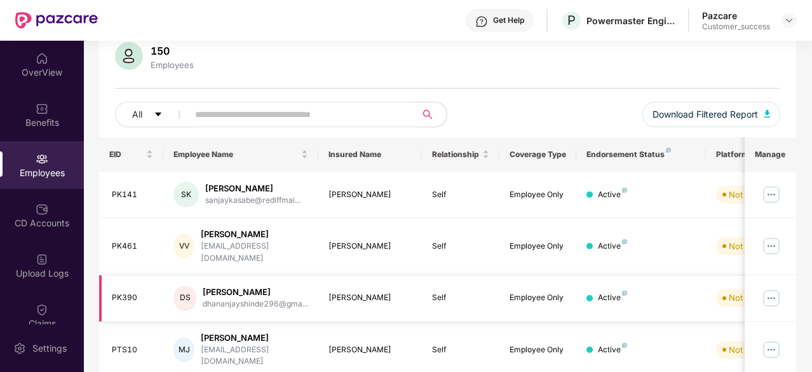
scroll to position [0, 0]
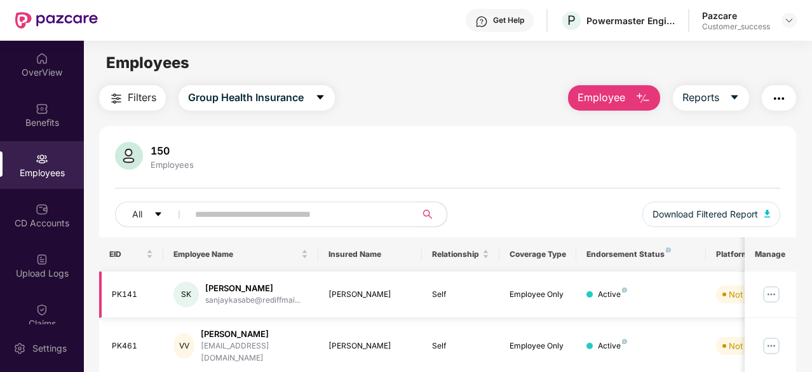
click at [770, 299] on img at bounding box center [771, 294] width 20 height 20
click at [518, 175] on div "150 Employees All Download Filtered Report" at bounding box center [447, 189] width 697 height 95
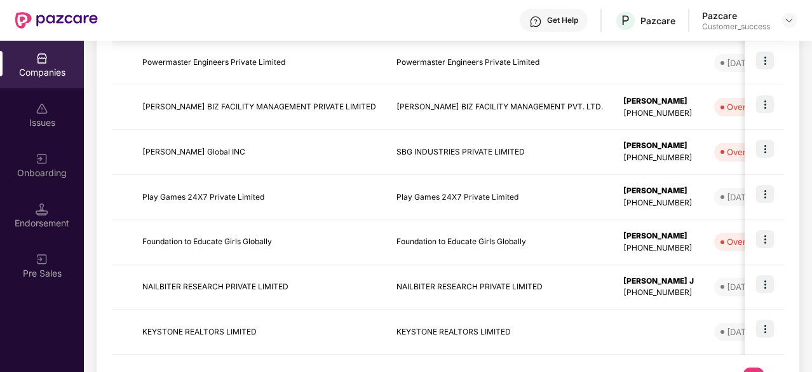
scroll to position [290, 0]
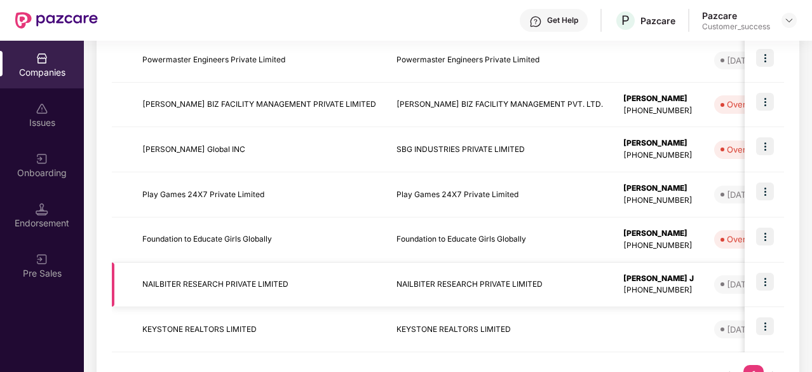
click at [210, 286] on td "NAILBITER RESEARCH PRIVATE LIMITED" at bounding box center [259, 284] width 254 height 45
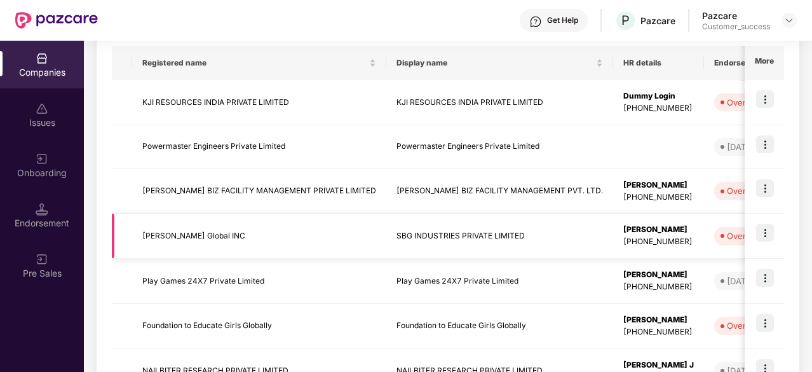
scroll to position [339, 0]
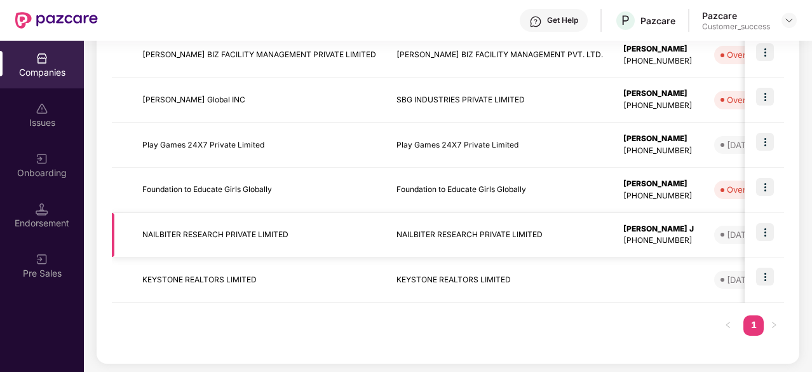
click at [766, 223] on img at bounding box center [765, 232] width 18 height 18
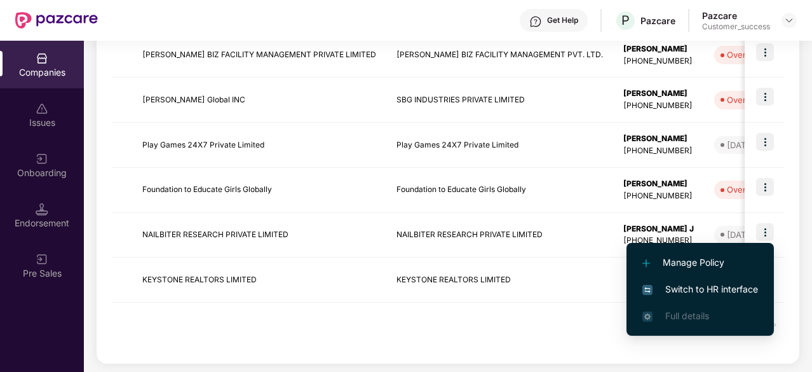
click at [549, 318] on div "Registered name Display name HR details Endorsements Benefits Earliest Renewal …" at bounding box center [448, 129] width 672 height 438
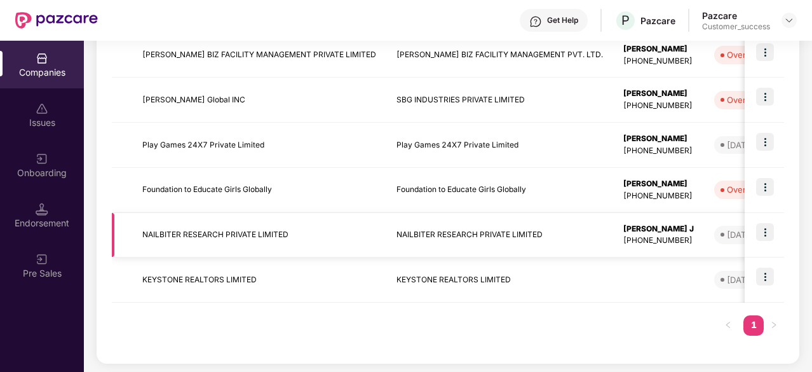
click at [767, 232] on img at bounding box center [765, 232] width 18 height 18
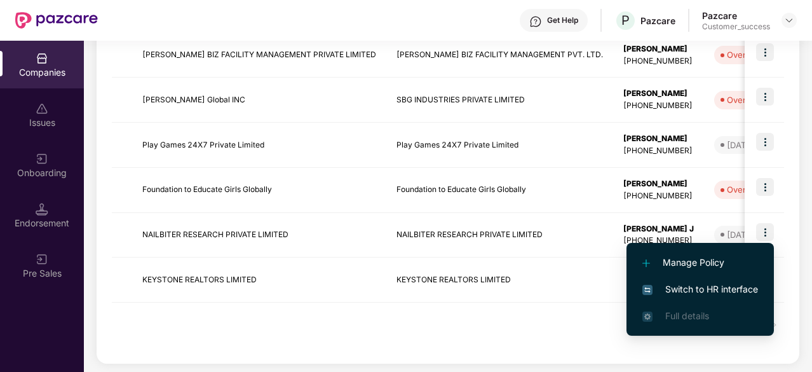
click at [697, 284] on span "Switch to HR interface" at bounding box center [700, 289] width 116 height 14
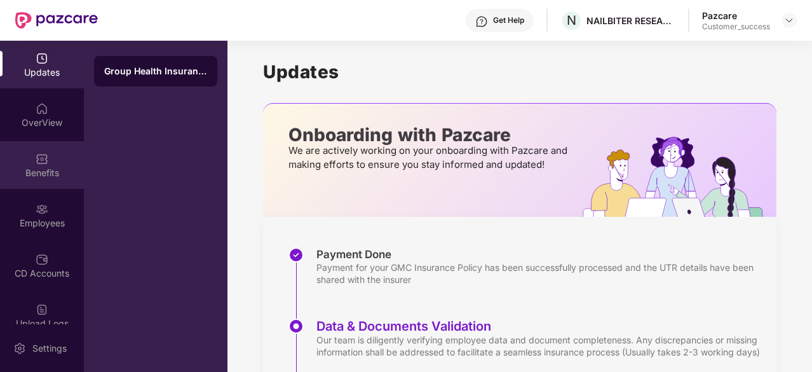
click at [28, 147] on div "Benefits" at bounding box center [42, 165] width 84 height 48
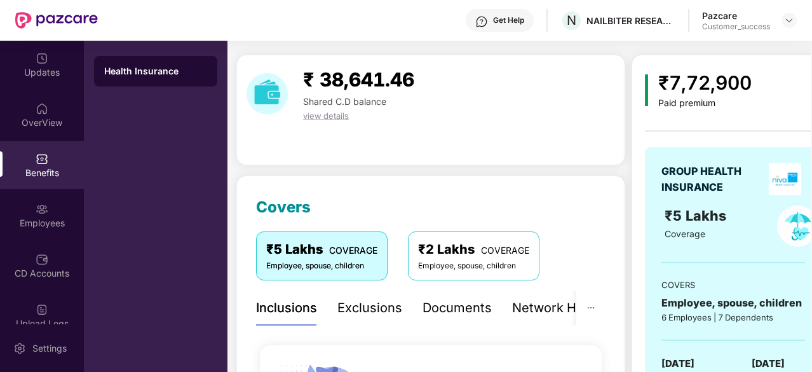
scroll to position [23, 0]
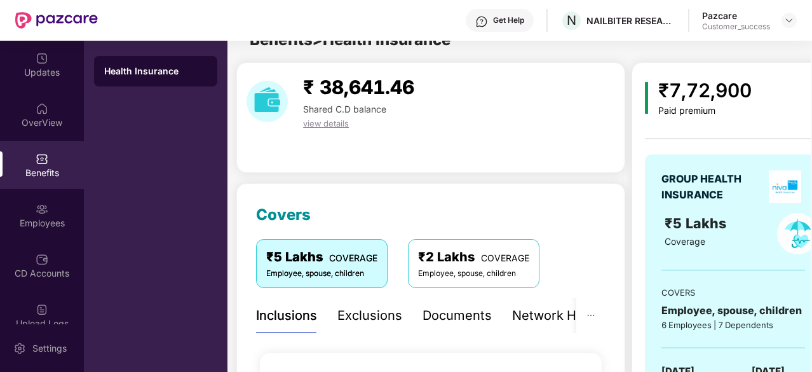
click at [470, 307] on div "Documents" at bounding box center [456, 316] width 69 height 20
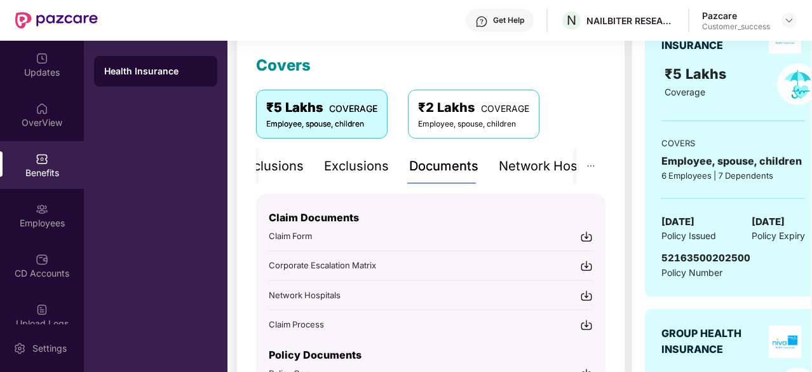
scroll to position [173, 0]
click at [309, 236] on span "Claim Form" at bounding box center [290, 235] width 43 height 10
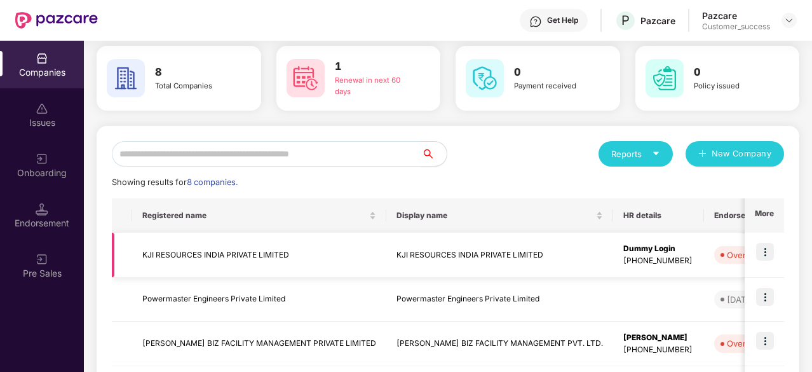
scroll to position [53, 0]
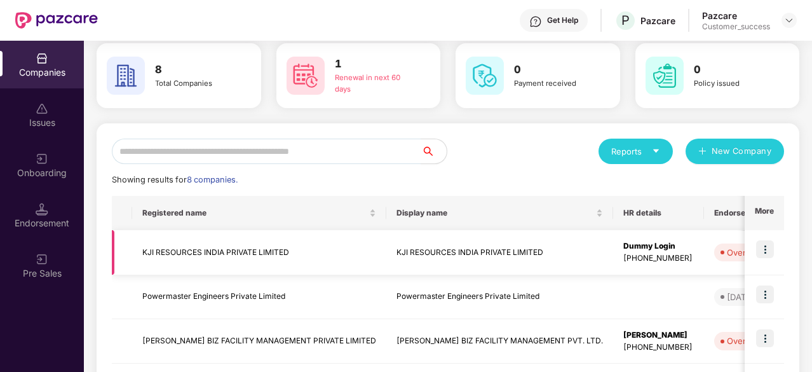
click at [394, 271] on td "KJI RESOURCES INDIA PRIVATE LIMITED" at bounding box center [499, 252] width 227 height 45
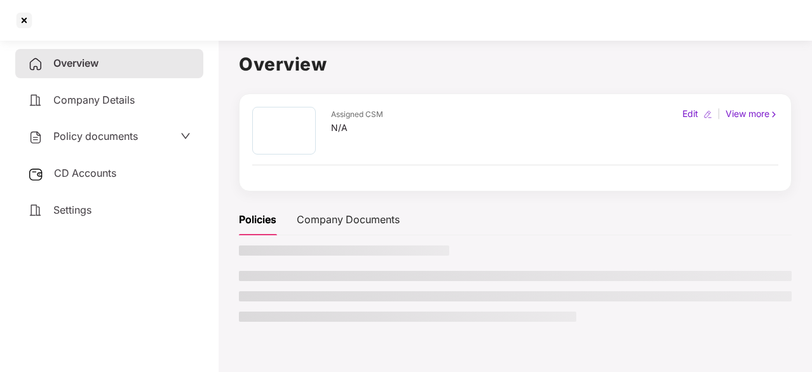
scroll to position [0, 0]
click at [394, 271] on li at bounding box center [515, 276] width 553 height 10
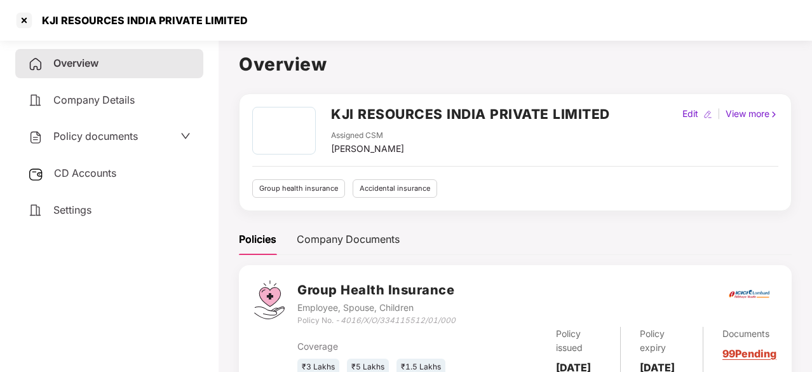
click at [138, 109] on div "Company Details" at bounding box center [109, 100] width 188 height 29
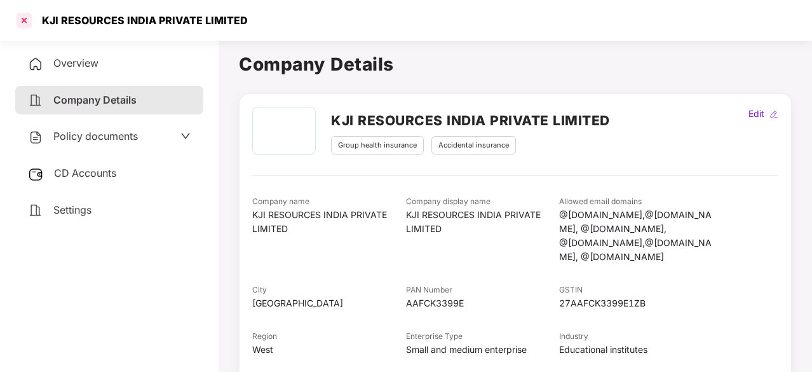
click at [27, 20] on div at bounding box center [24, 20] width 20 height 20
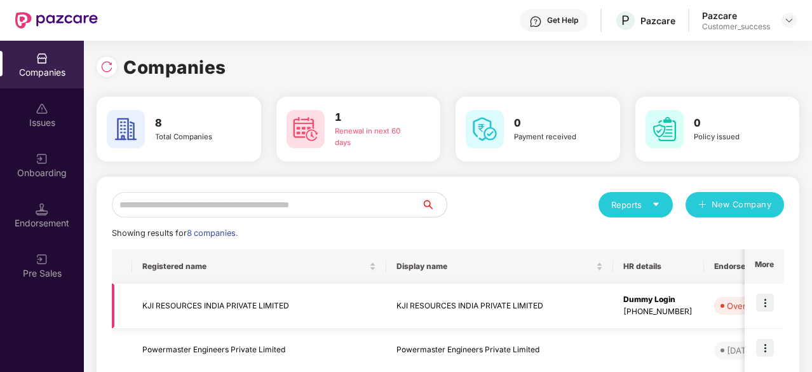
click at [766, 306] on img at bounding box center [765, 302] width 18 height 18
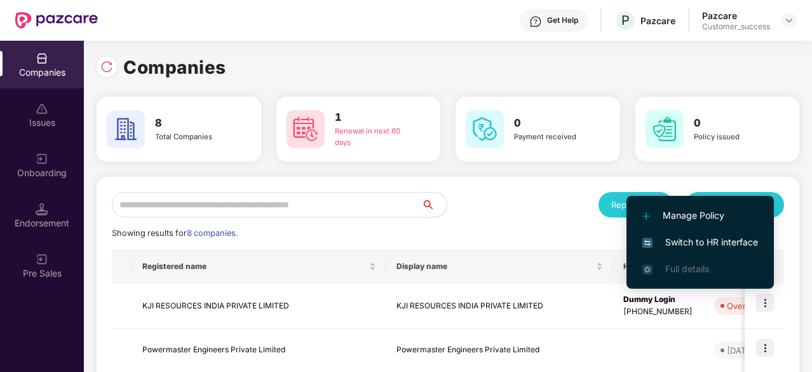
click at [722, 247] on span "Switch to HR interface" at bounding box center [700, 242] width 116 height 14
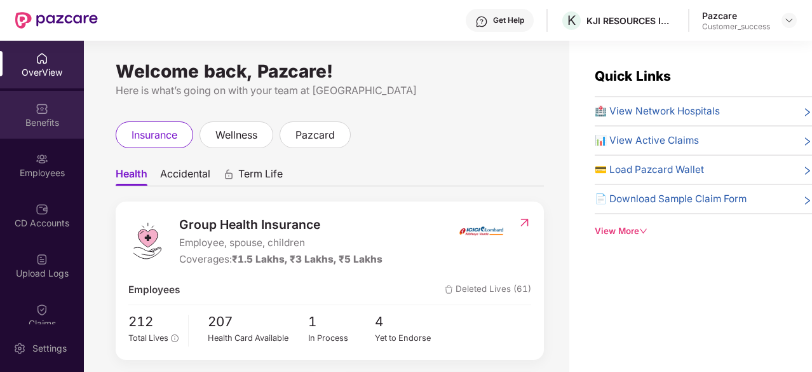
click at [24, 118] on div "Benefits" at bounding box center [42, 122] width 84 height 13
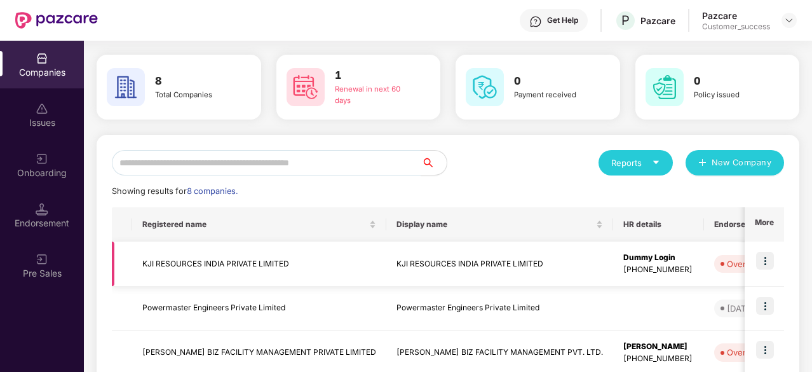
scroll to position [50, 0]
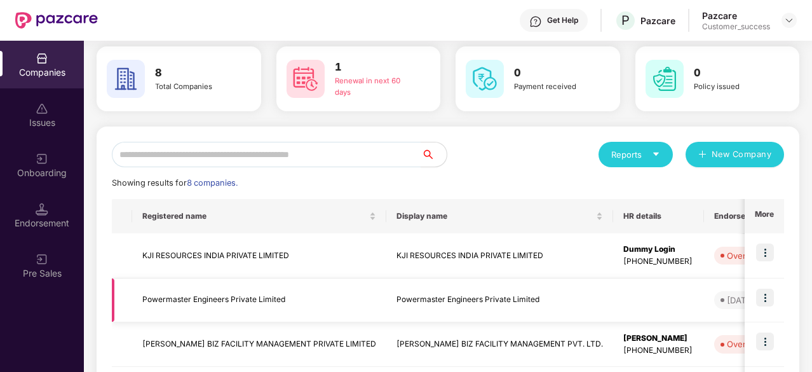
click at [767, 302] on img at bounding box center [765, 297] width 18 height 18
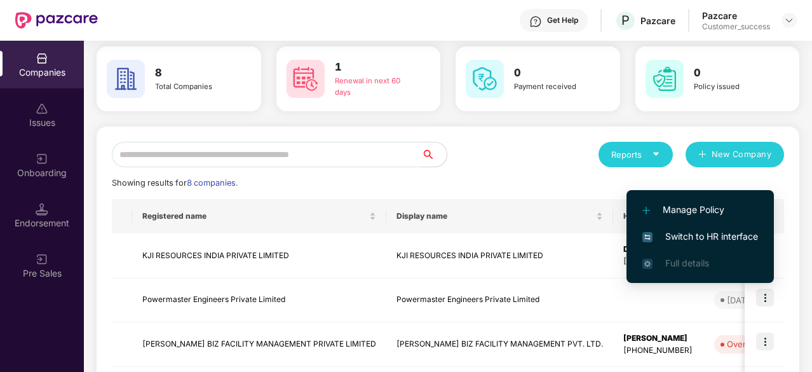
click at [697, 237] on span "Switch to HR interface" at bounding box center [700, 236] width 116 height 14
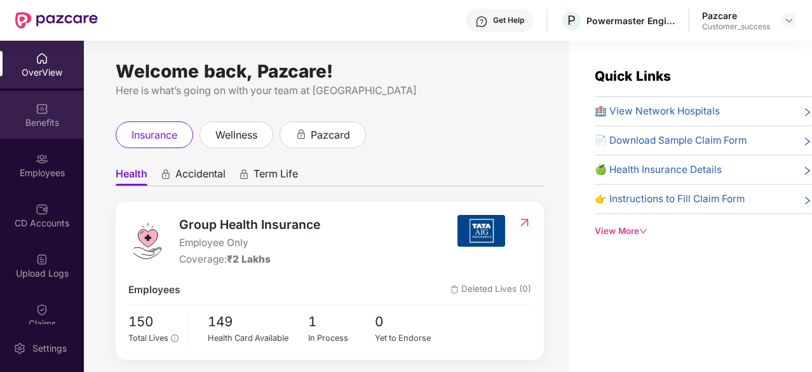
click at [37, 129] on div "Benefits" at bounding box center [42, 115] width 84 height 48
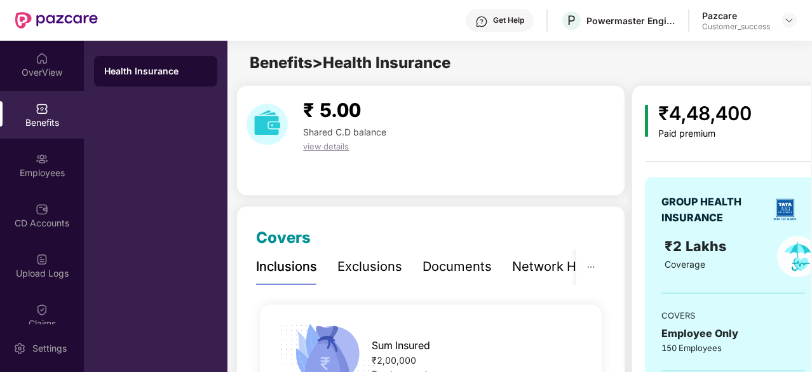
scroll to position [43, 0]
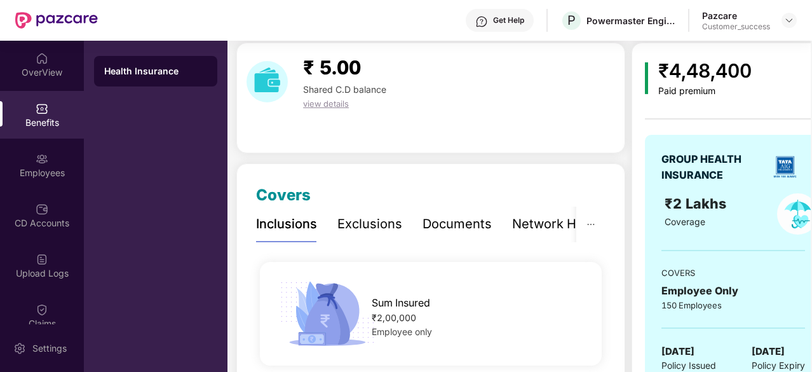
click at [467, 216] on div "Documents" at bounding box center [456, 224] width 69 height 20
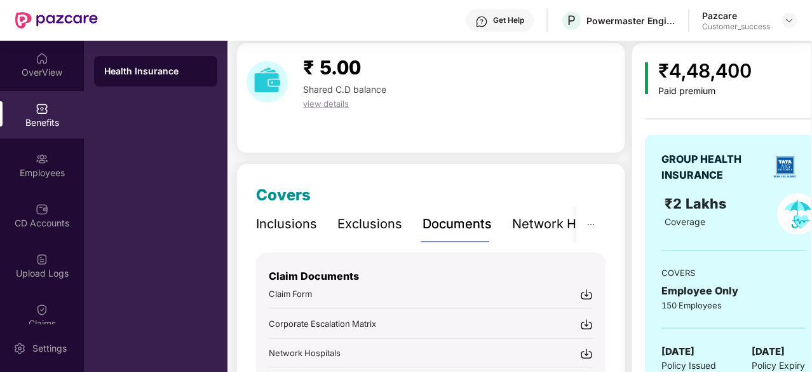
click at [304, 295] on span "Claim Form" at bounding box center [290, 293] width 43 height 10
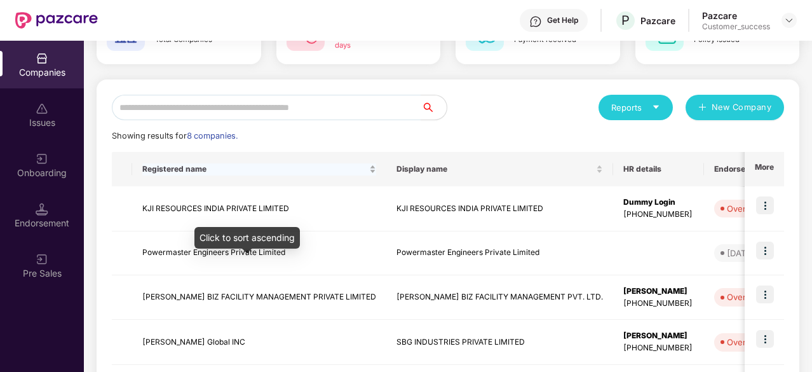
scroll to position [98, 0]
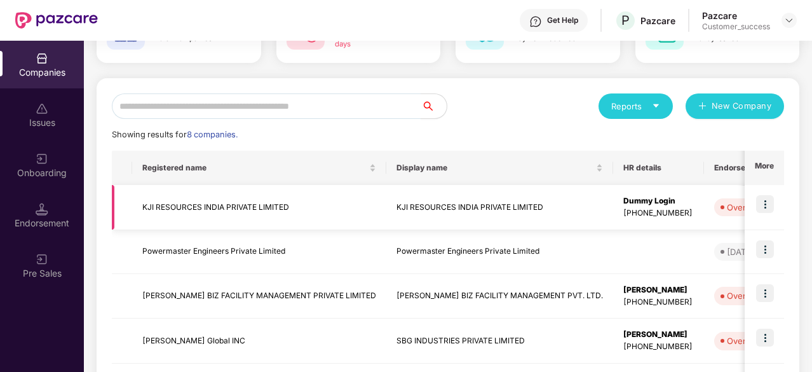
click at [443, 191] on td "KJI RESOURCES INDIA PRIVATE LIMITED" at bounding box center [499, 207] width 227 height 45
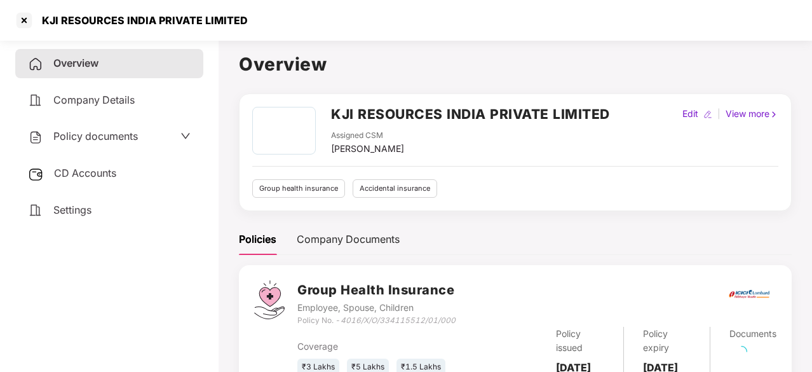
scroll to position [146, 0]
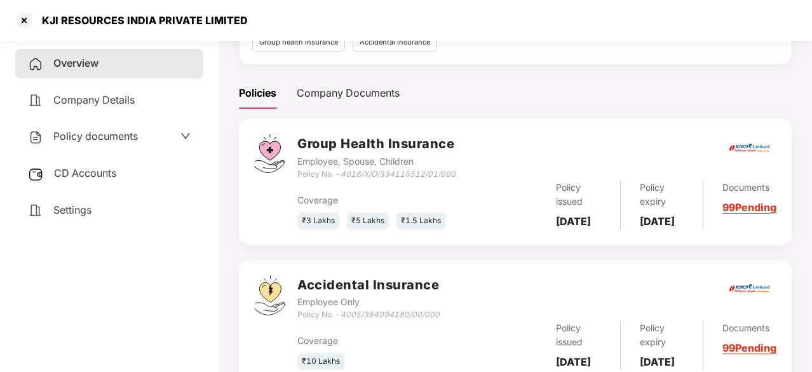
click at [11, 29] on div "KJI RESOURCES INDIA PRIVATE LIMITED" at bounding box center [406, 20] width 812 height 41
click at [18, 25] on div at bounding box center [24, 20] width 20 height 20
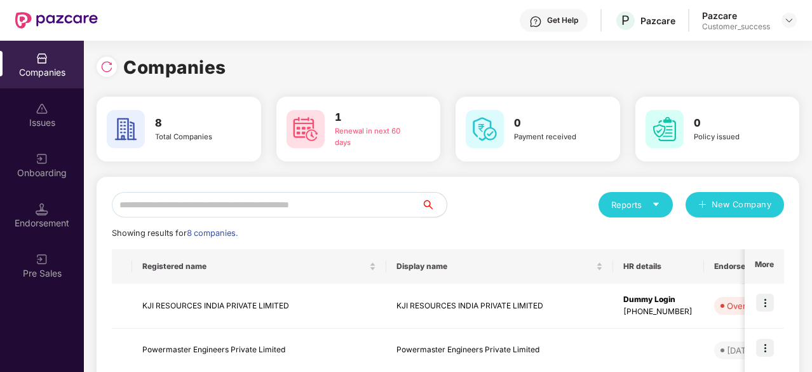
scroll to position [0, 0]
click at [768, 305] on img at bounding box center [765, 302] width 18 height 18
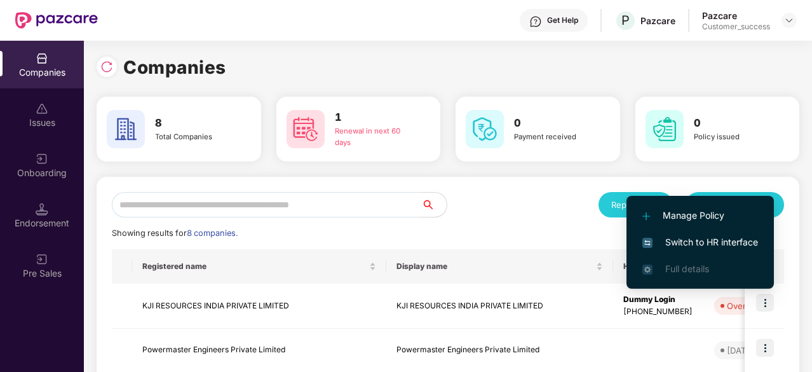
click at [699, 241] on span "Switch to HR interface" at bounding box center [700, 242] width 116 height 14
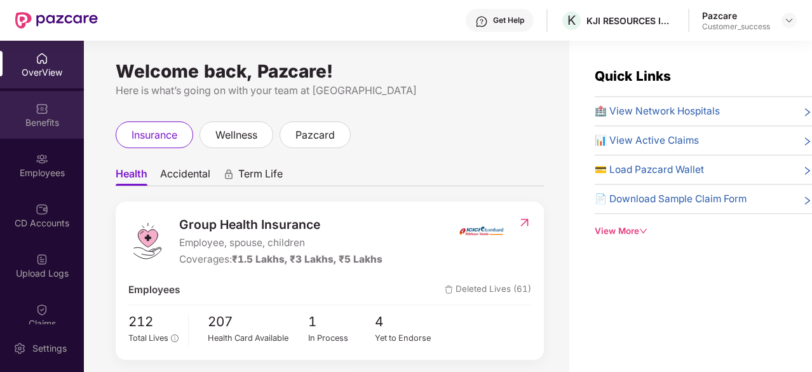
click at [46, 100] on div "Benefits" at bounding box center [42, 115] width 84 height 48
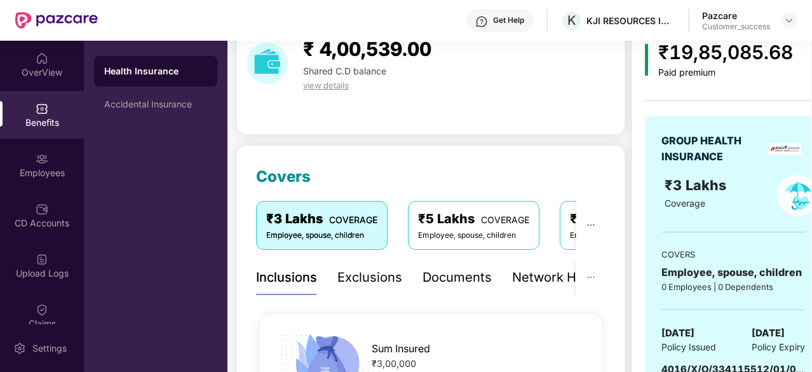
scroll to position [63, 0]
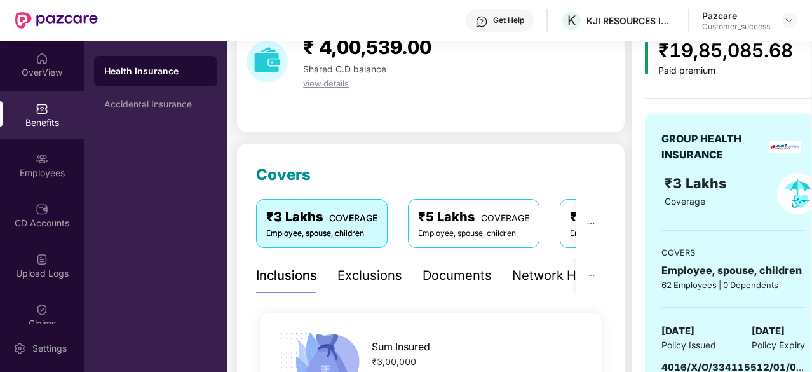
click at [448, 276] on div "Documents" at bounding box center [456, 276] width 69 height 20
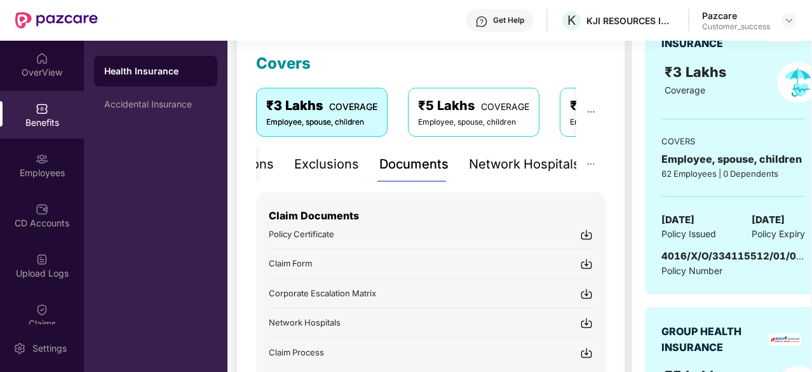
scroll to position [176, 0]
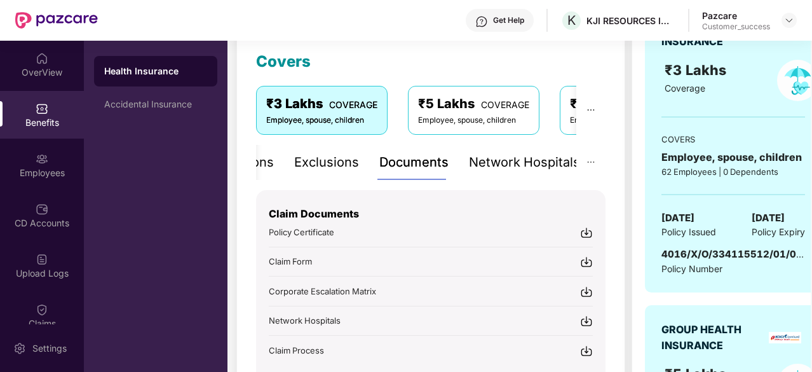
click at [302, 261] on span "Claim Form" at bounding box center [290, 261] width 43 height 10
click at [36, 59] on img at bounding box center [42, 58] width 13 height 13
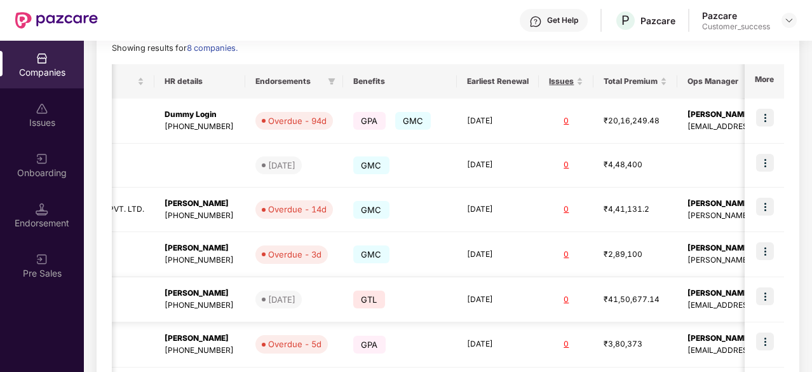
scroll to position [0, 0]
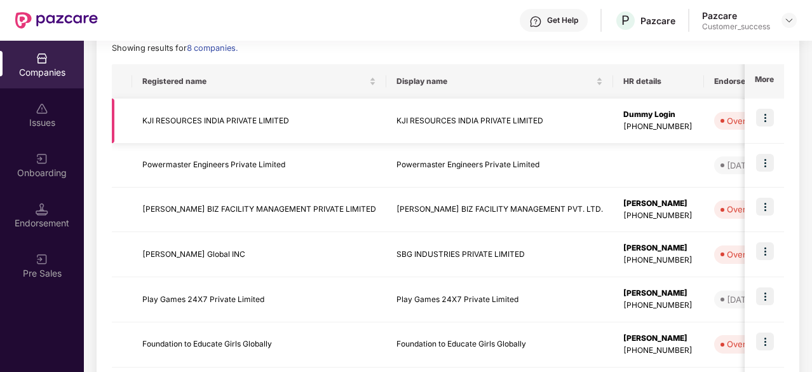
click at [253, 111] on td "KJI RESOURCES INDIA PRIVATE LIMITED" at bounding box center [259, 120] width 254 height 45
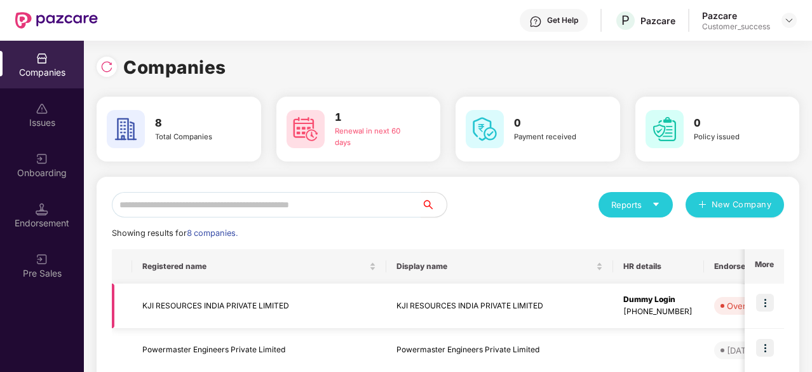
click at [772, 298] on img at bounding box center [765, 302] width 18 height 18
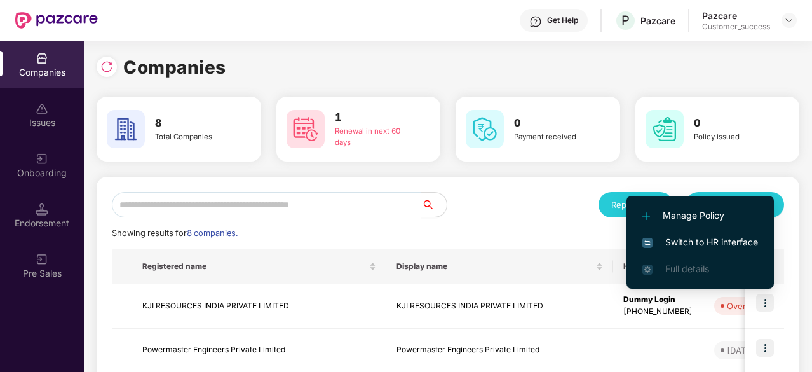
click at [706, 248] on span "Switch to HR interface" at bounding box center [700, 242] width 116 height 14
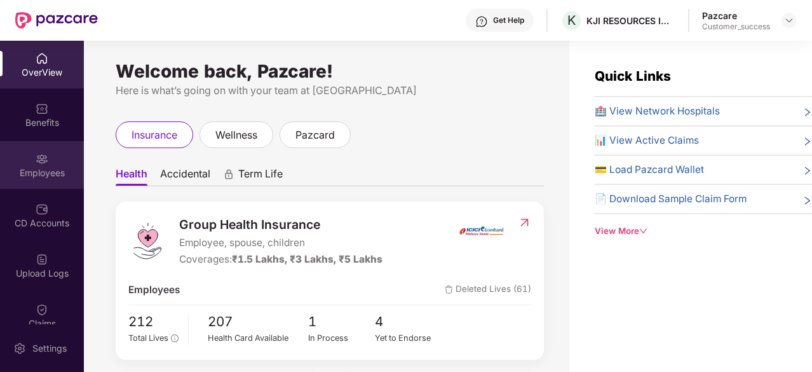
click at [51, 165] on div "Employees" at bounding box center [42, 165] width 84 height 48
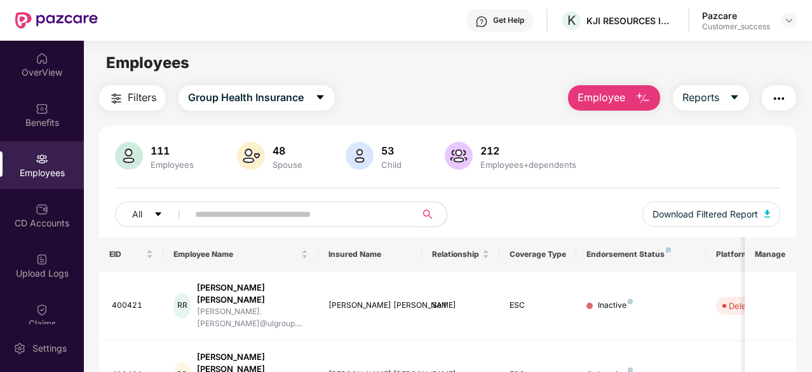
click at [260, 218] on input "text" at bounding box center [297, 214] width 204 height 19
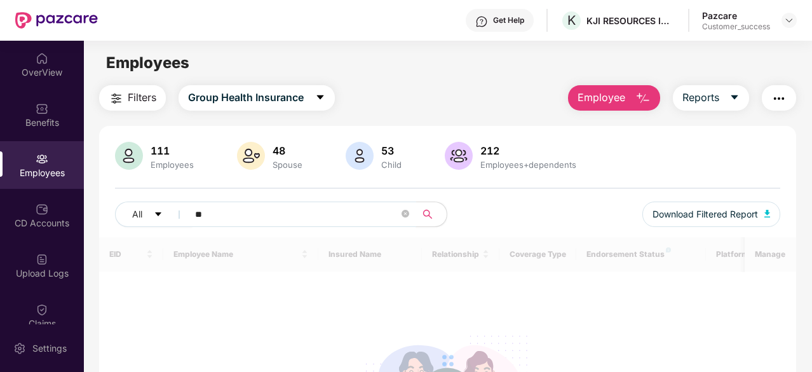
type input "***"
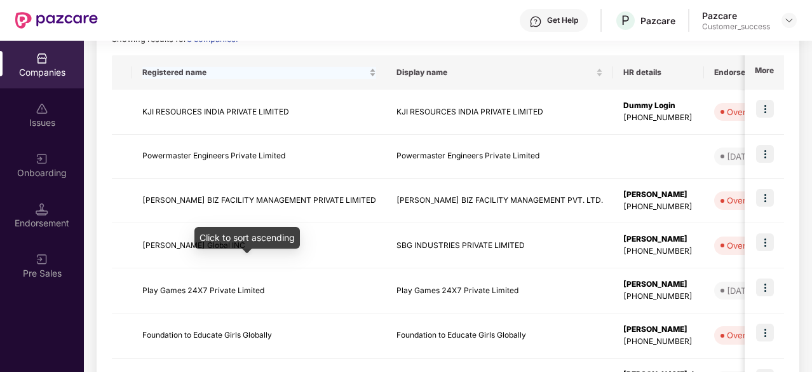
scroll to position [195, 0]
